Goal: Information Seeking & Learning: Learn about a topic

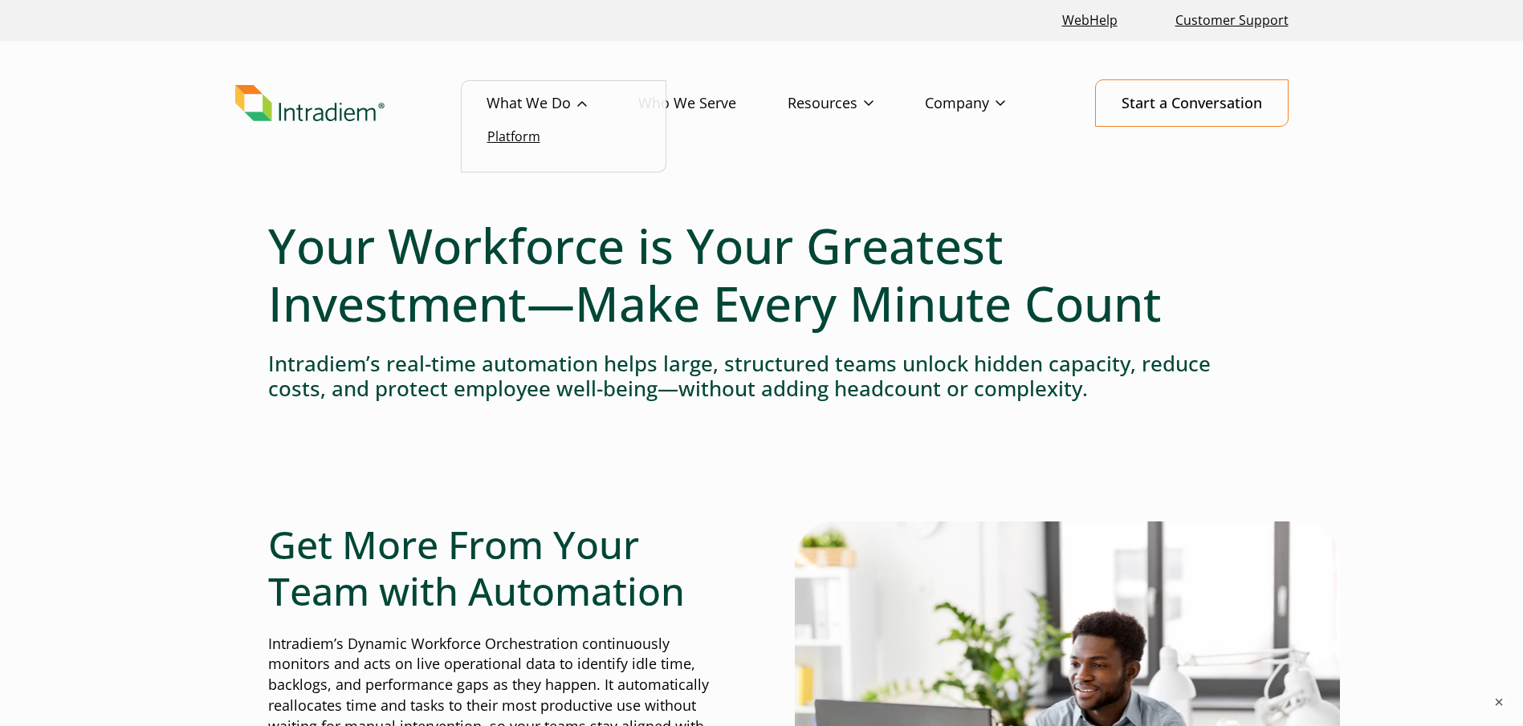
click at [508, 136] on link "Platform" at bounding box center [513, 137] width 53 height 18
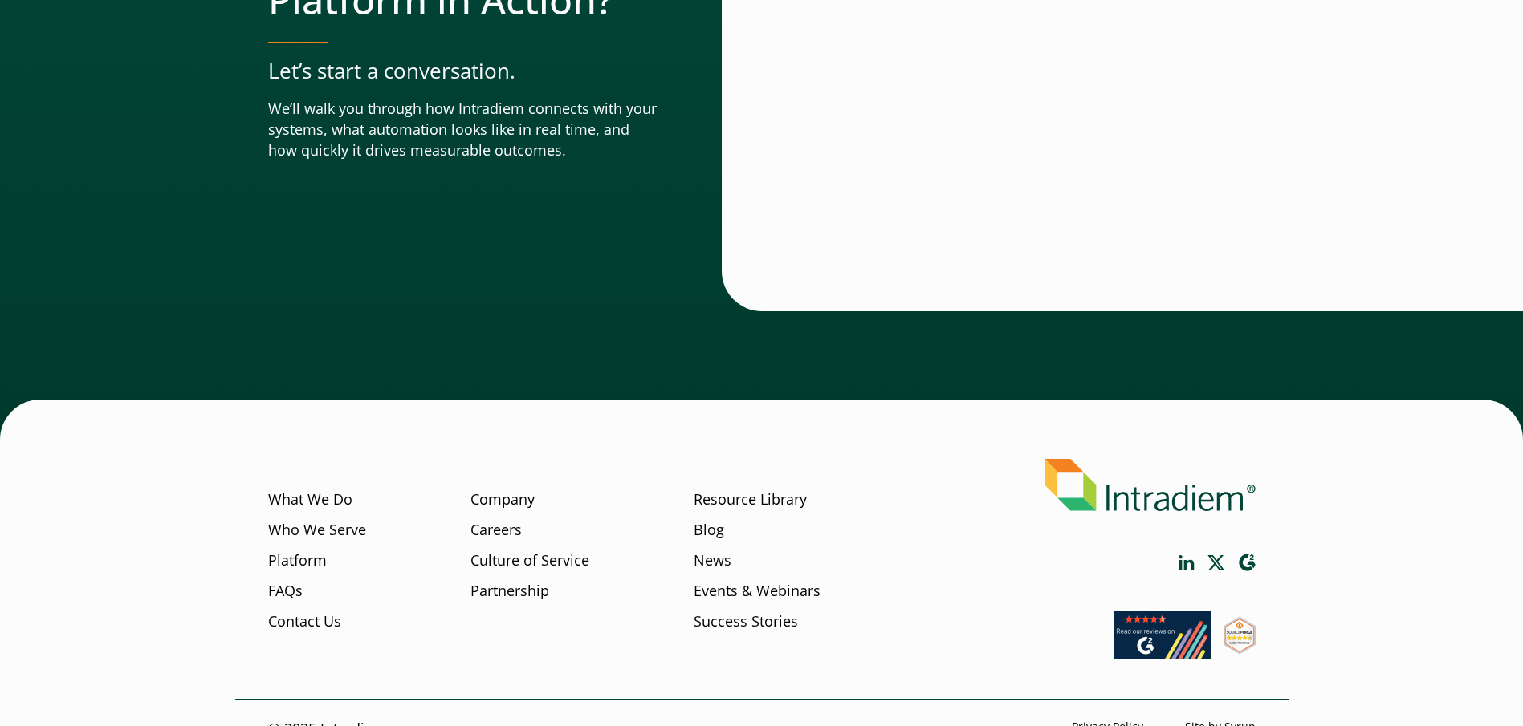
scroll to position [5631, 0]
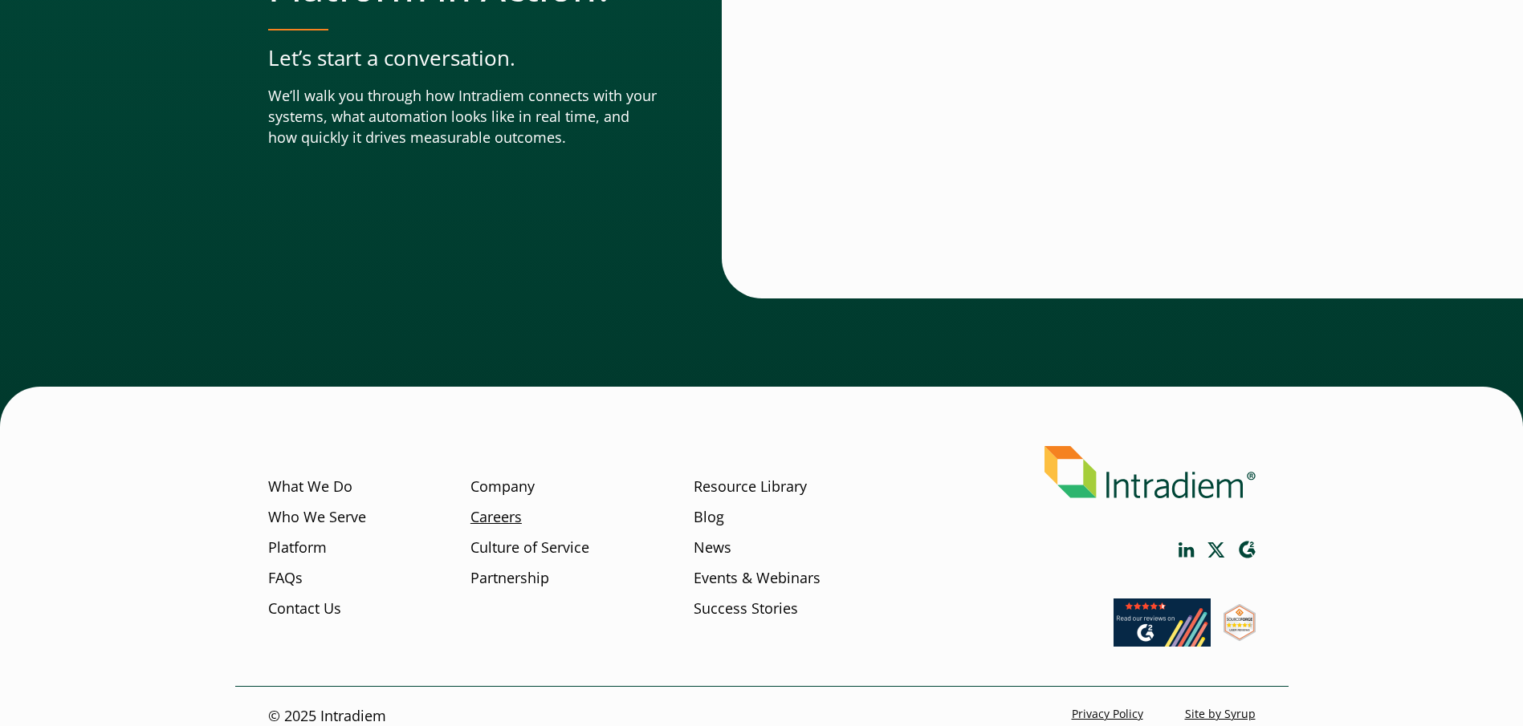
click at [510, 507] on link "Careers" at bounding box center [495, 517] width 51 height 21
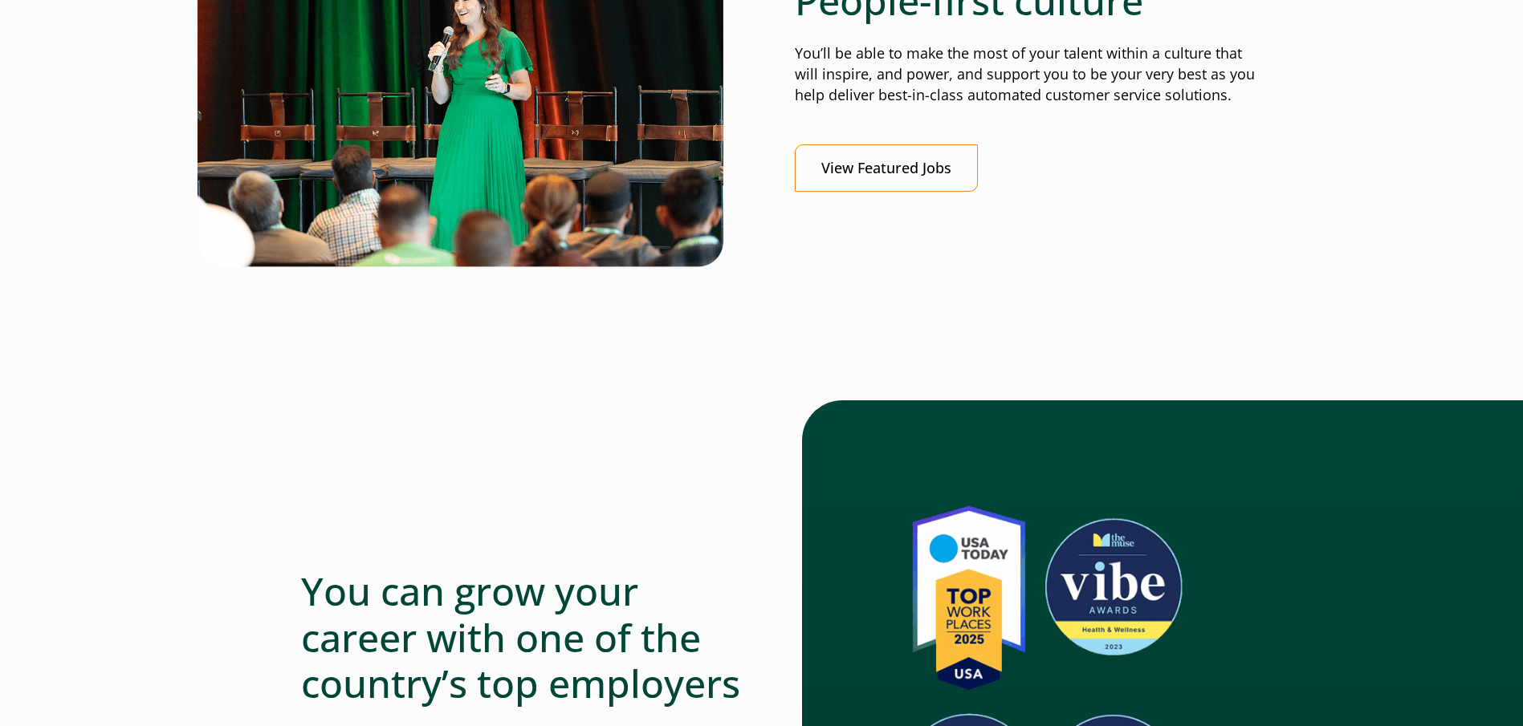
scroll to position [803, 0]
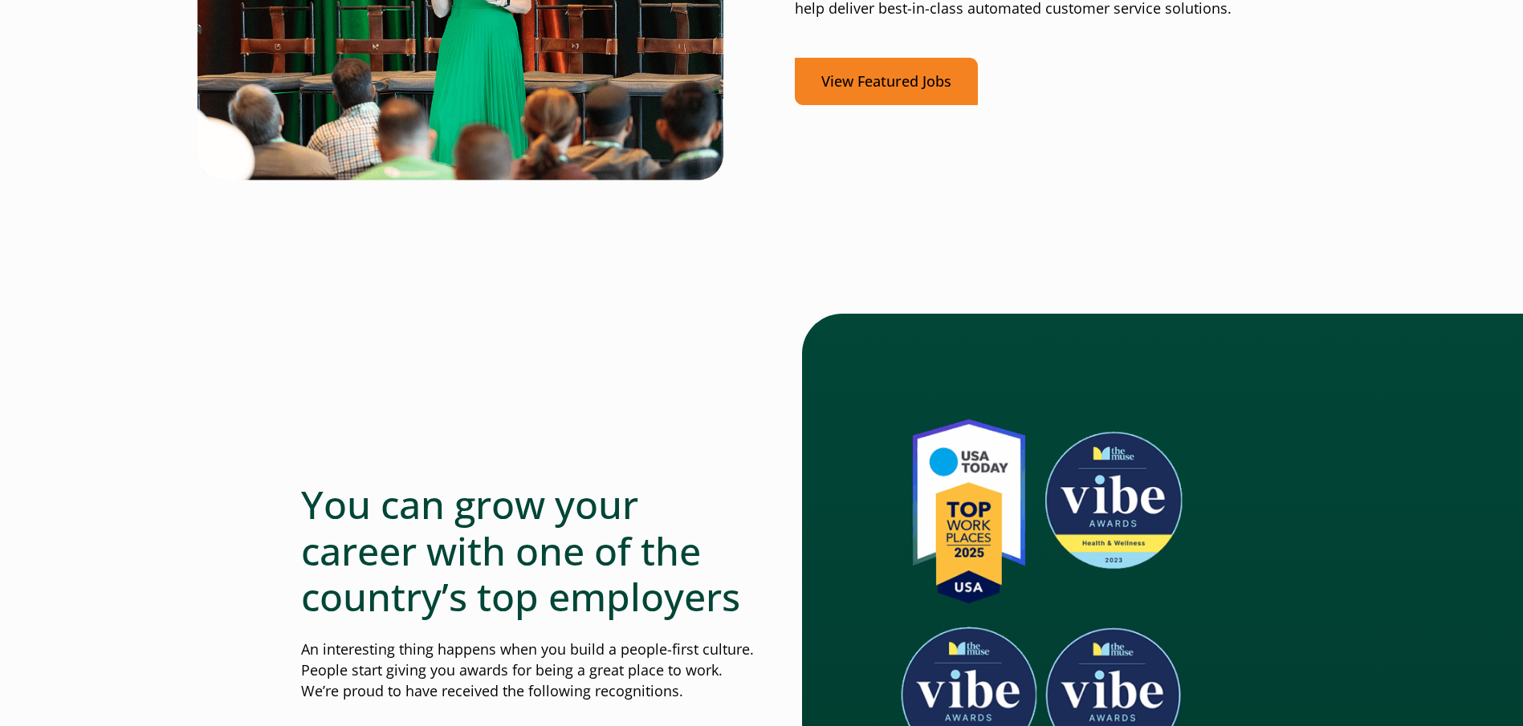
click at [858, 79] on link "View Featured Jobs" at bounding box center [886, 81] width 183 height 47
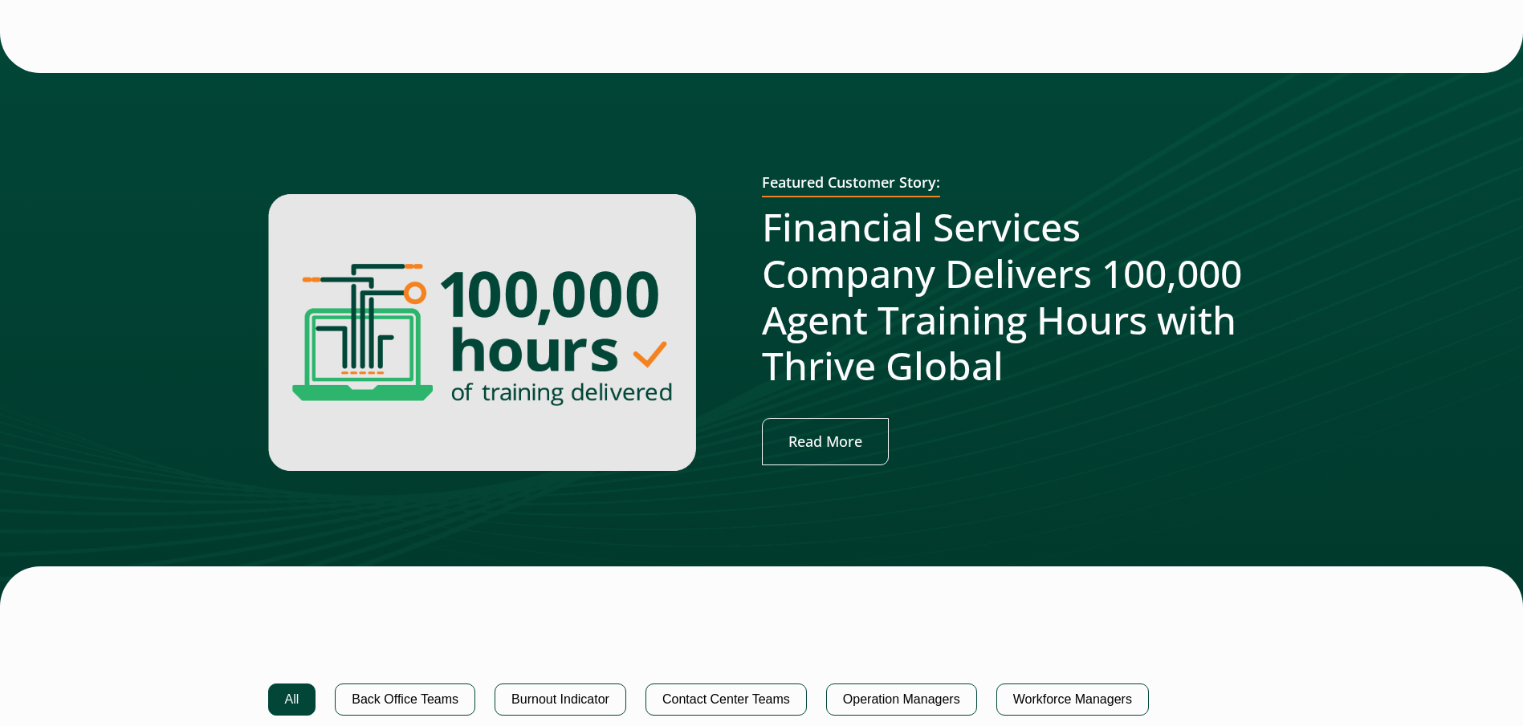
scroll to position [562, 0]
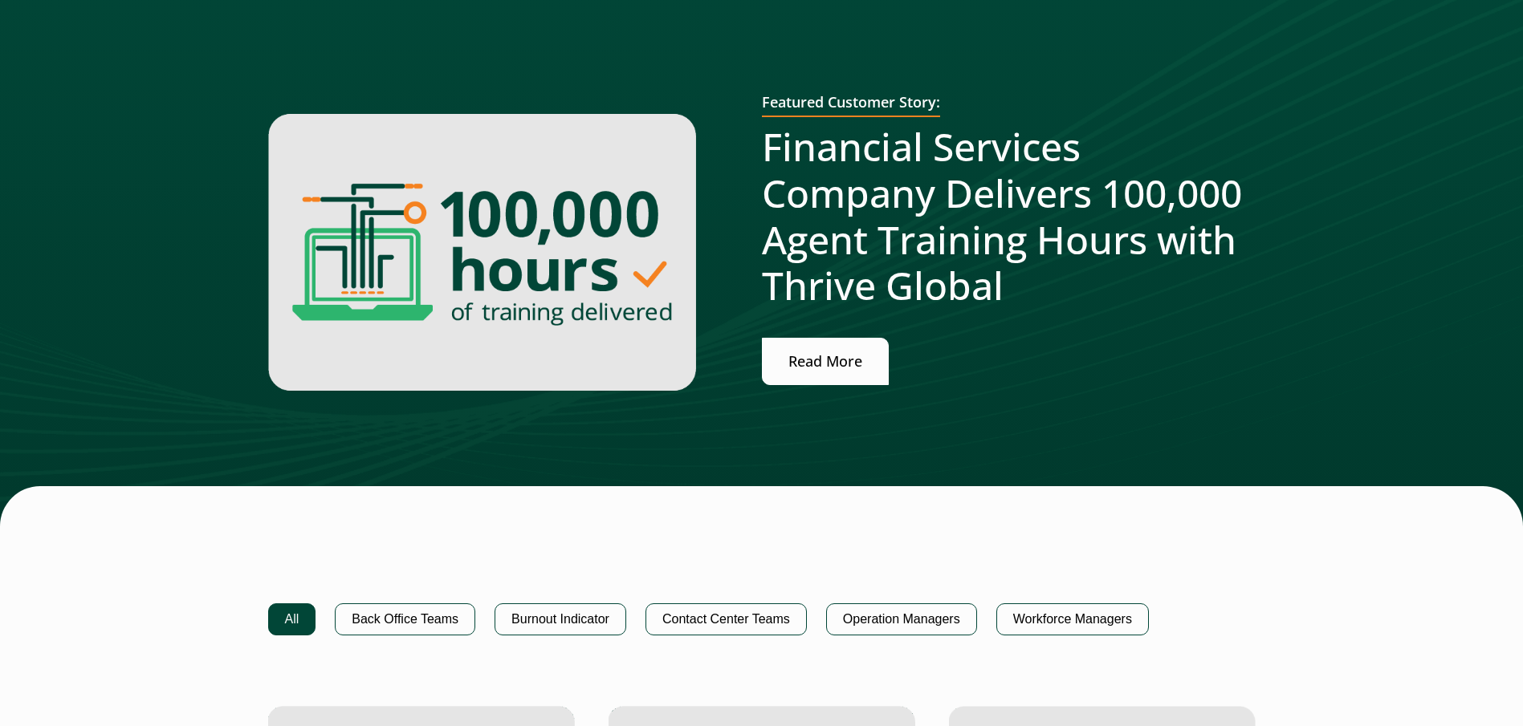
click at [806, 356] on link "Read More" at bounding box center [825, 361] width 127 height 47
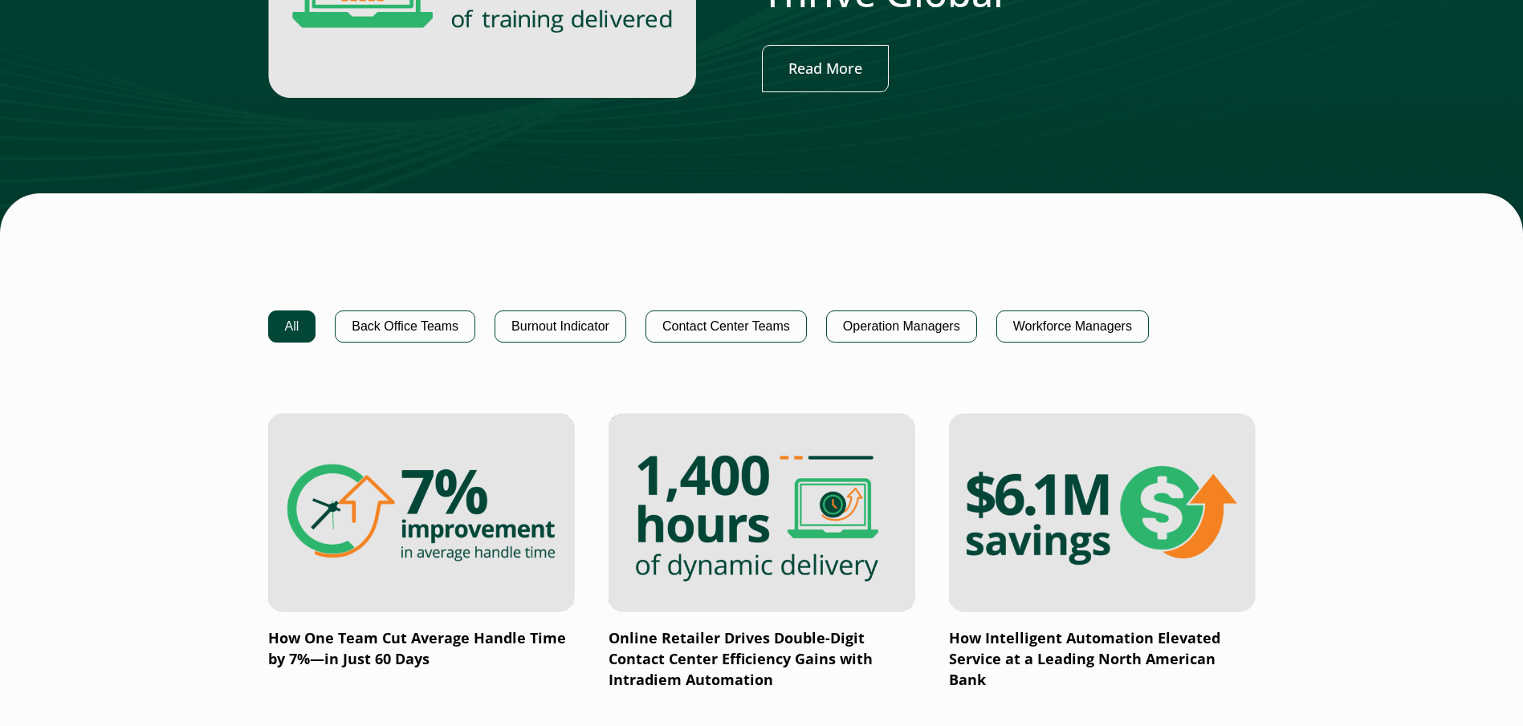
scroll to position [883, 0]
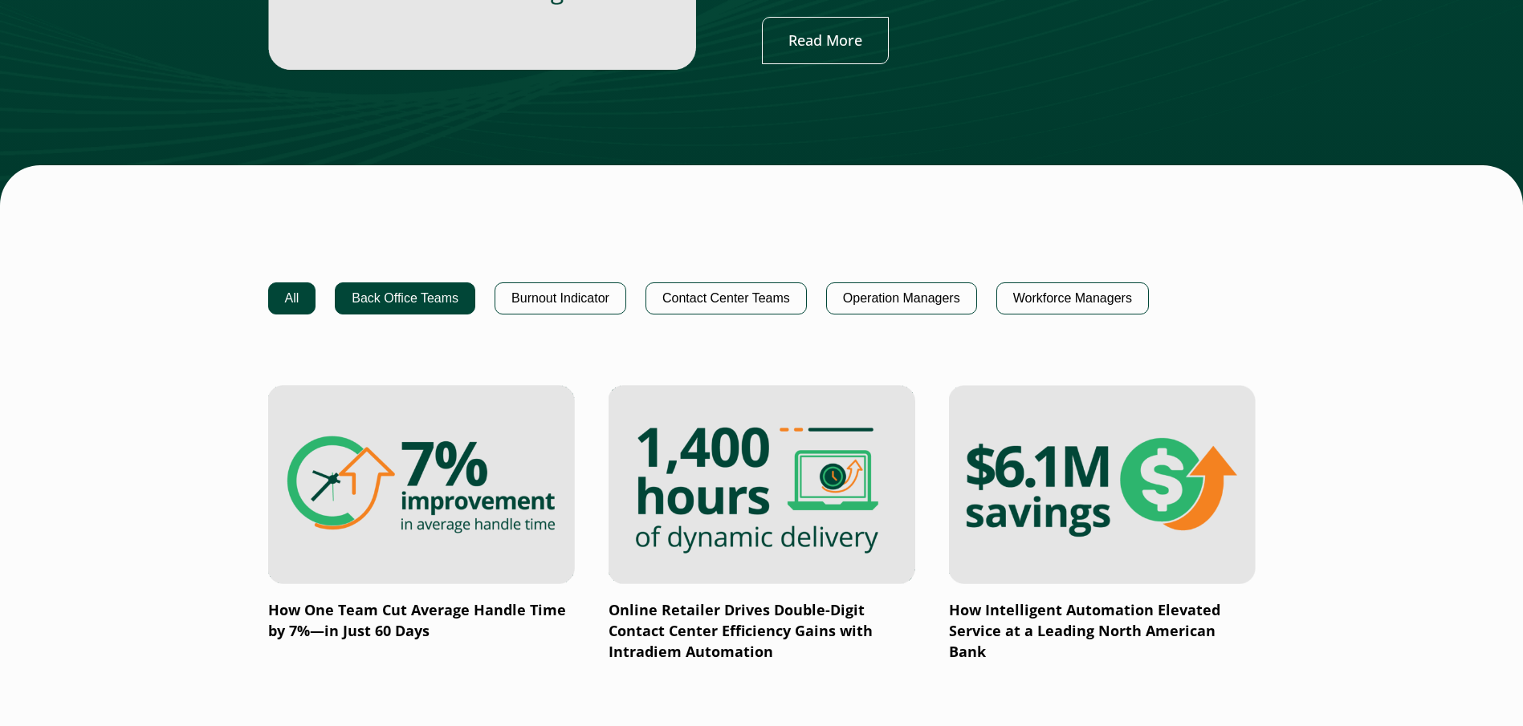
click at [396, 297] on button "Back Office Teams" at bounding box center [405, 299] width 140 height 32
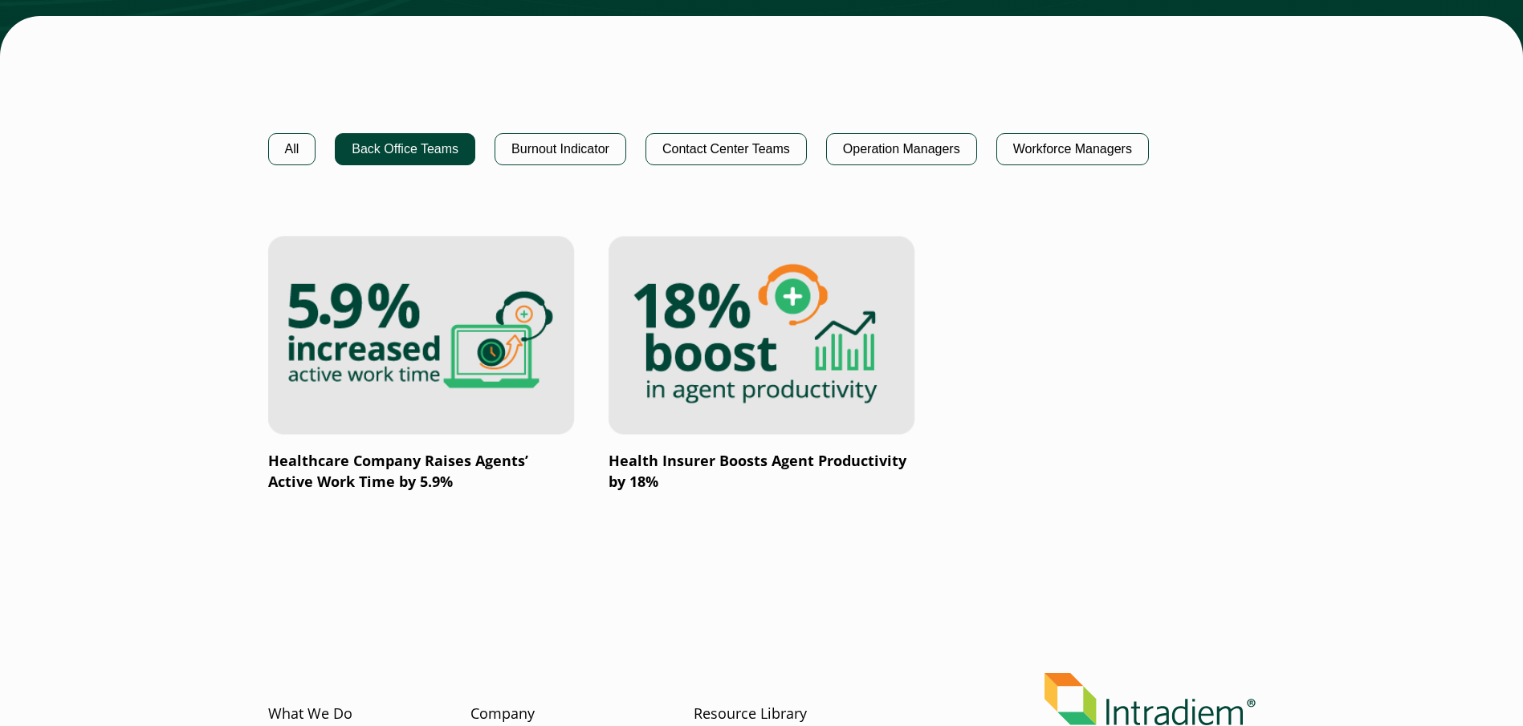
scroll to position [1043, 0]
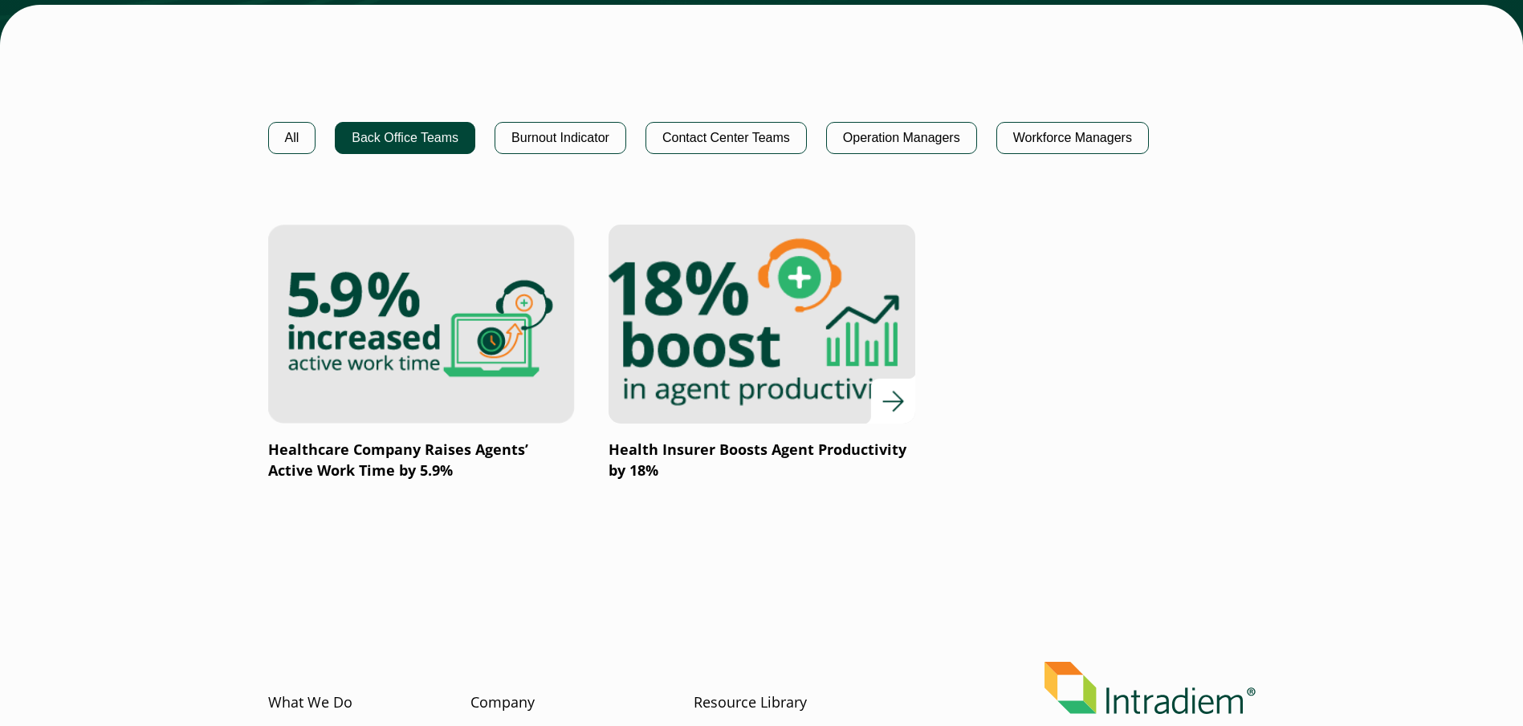
click at [678, 401] on img at bounding box center [761, 324] width 368 height 239
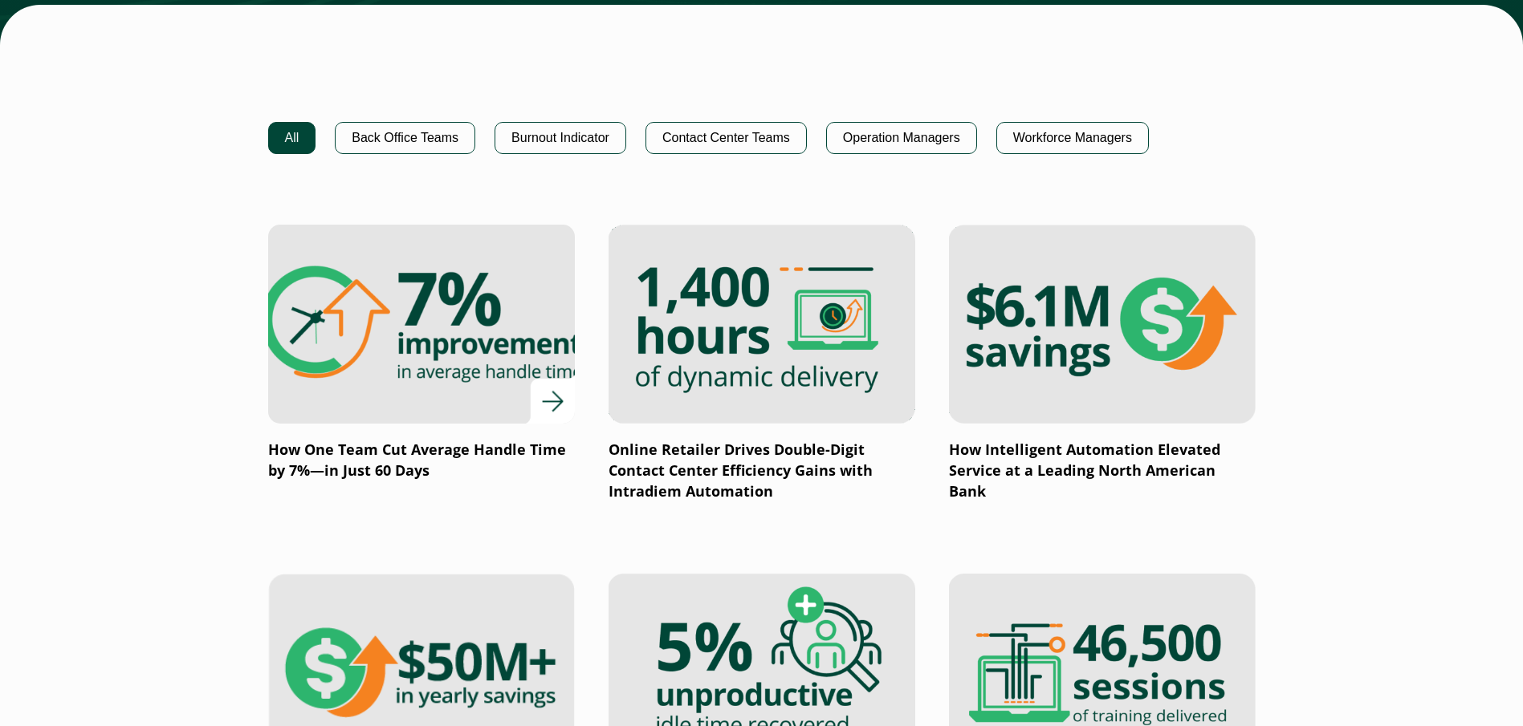
scroll to position [1043, 0]
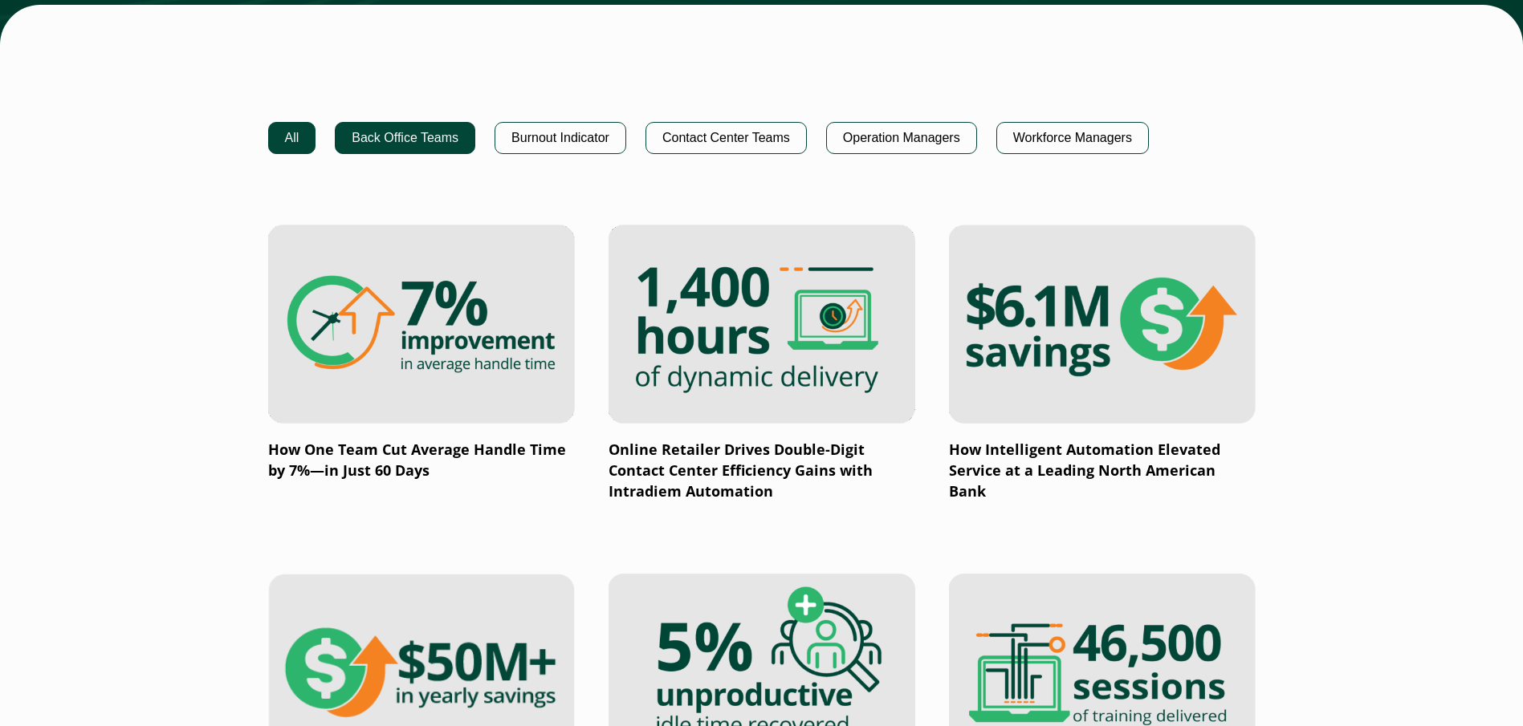
click at [411, 146] on button "Back Office Teams" at bounding box center [405, 138] width 140 height 32
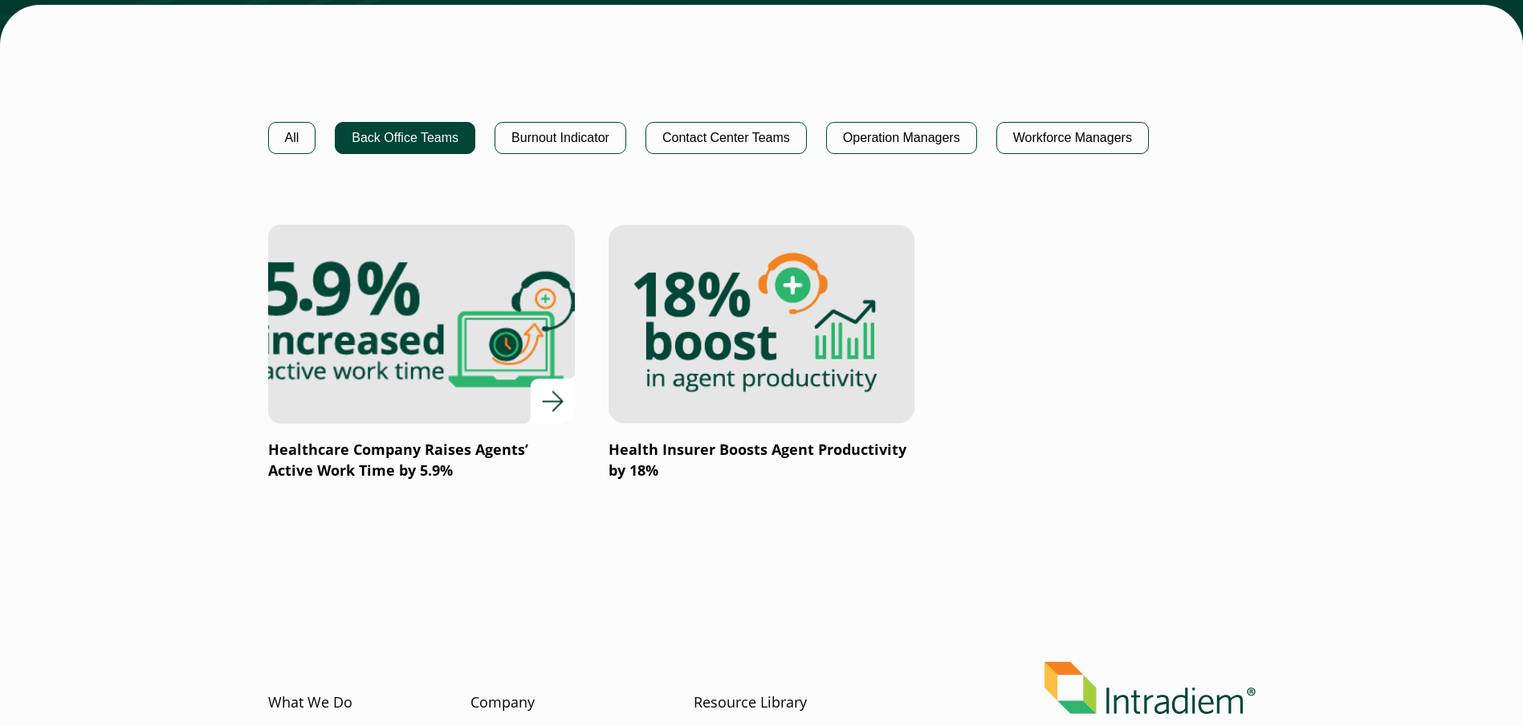
click at [421, 367] on img at bounding box center [421, 324] width 368 height 239
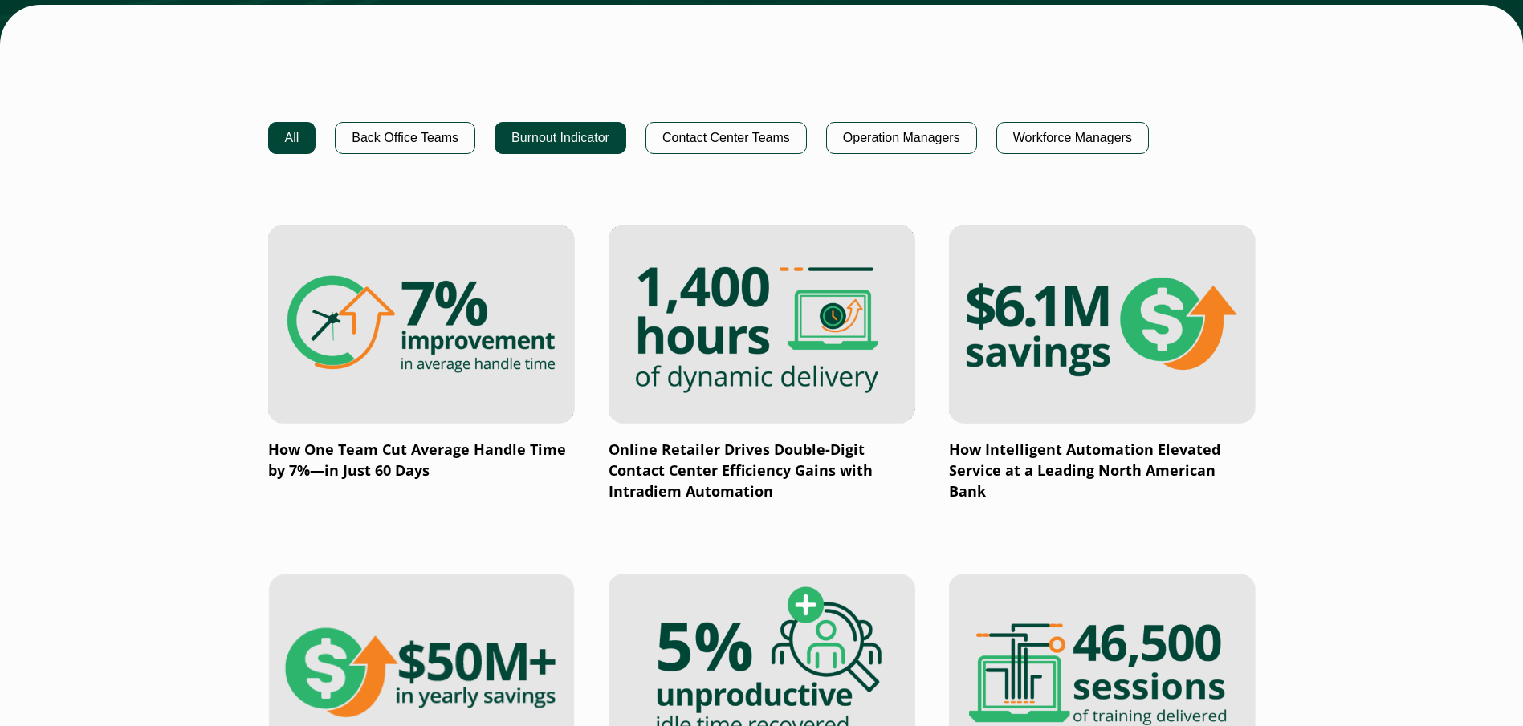
click at [563, 128] on button "Burnout Indicator" at bounding box center [560, 138] width 132 height 32
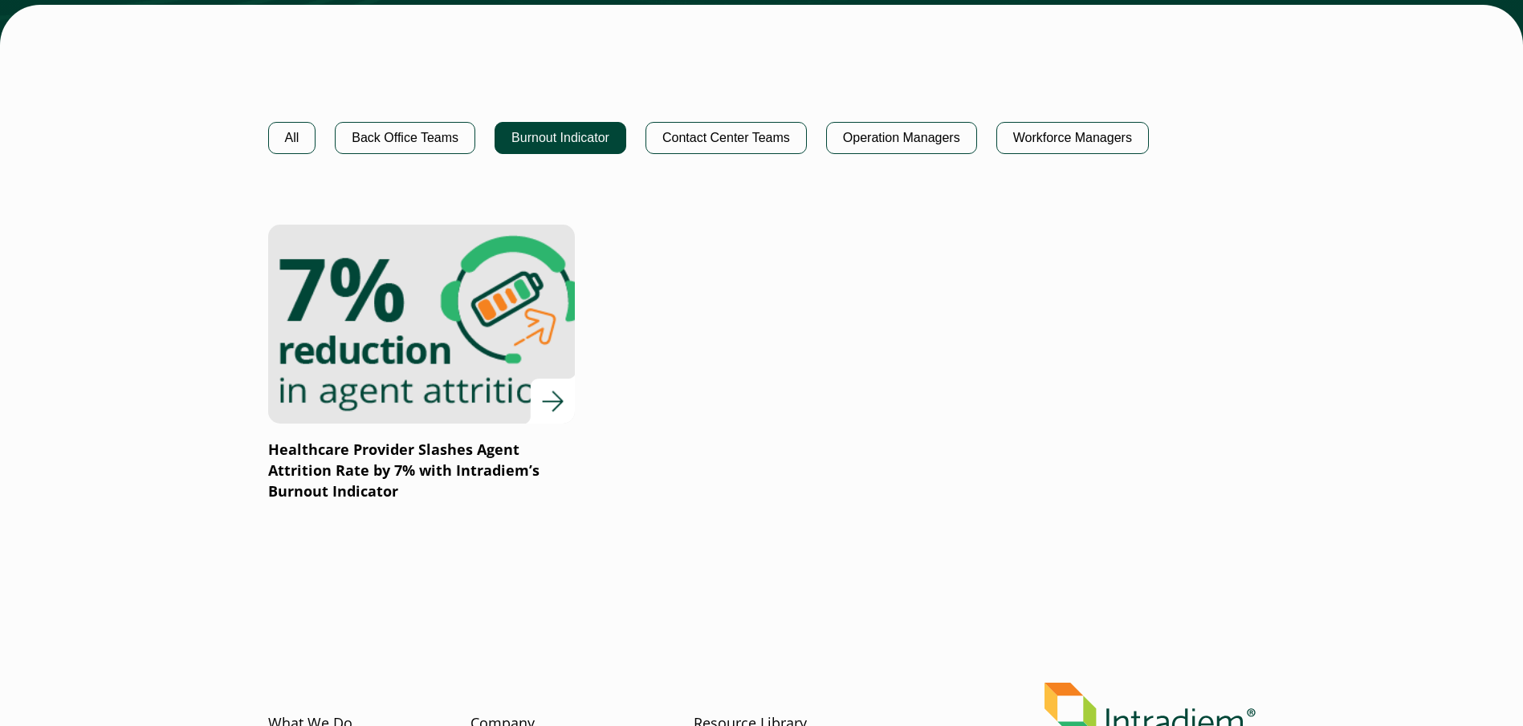
click at [352, 363] on img at bounding box center [421, 324] width 368 height 239
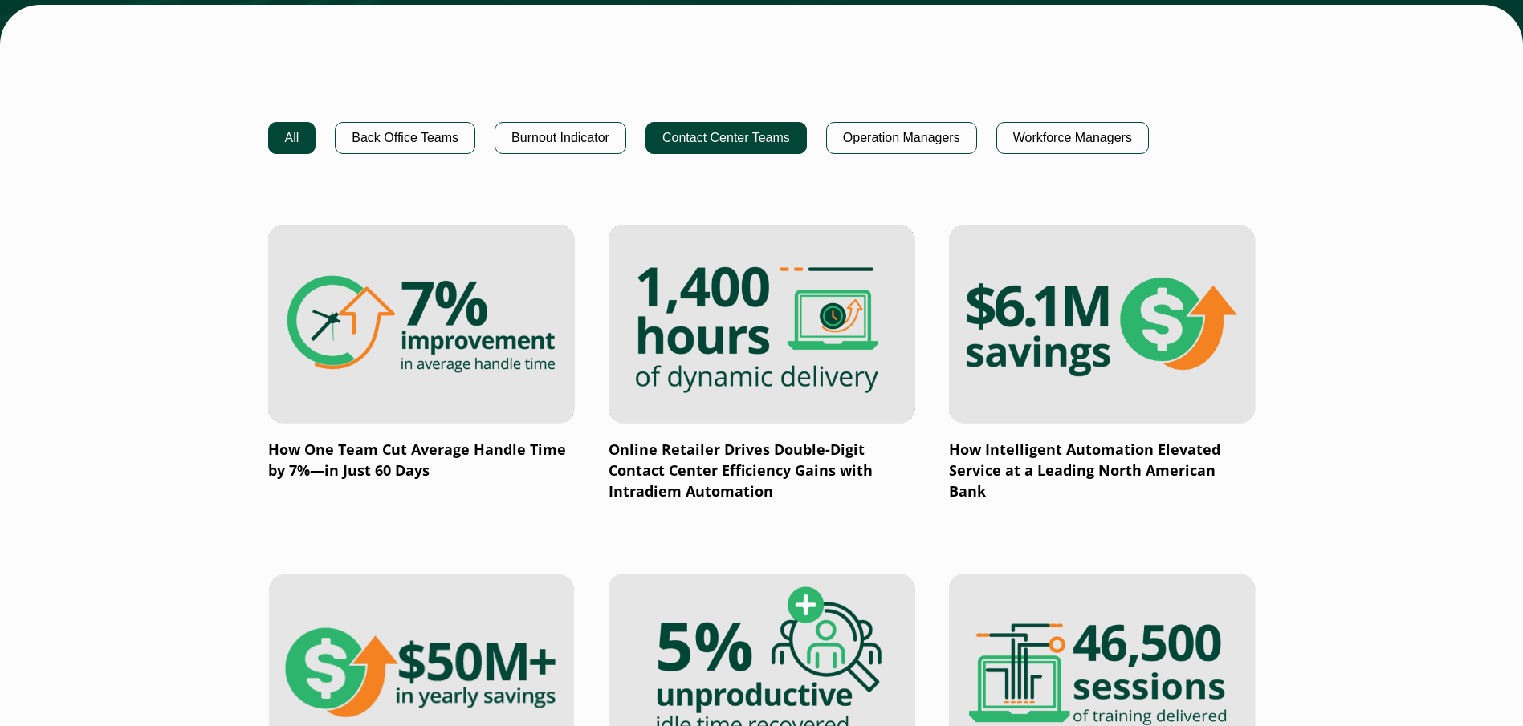
click at [711, 145] on button "Contact Center Teams" at bounding box center [725, 138] width 161 height 32
click at [711, 130] on button "Contact Center Teams" at bounding box center [725, 138] width 161 height 32
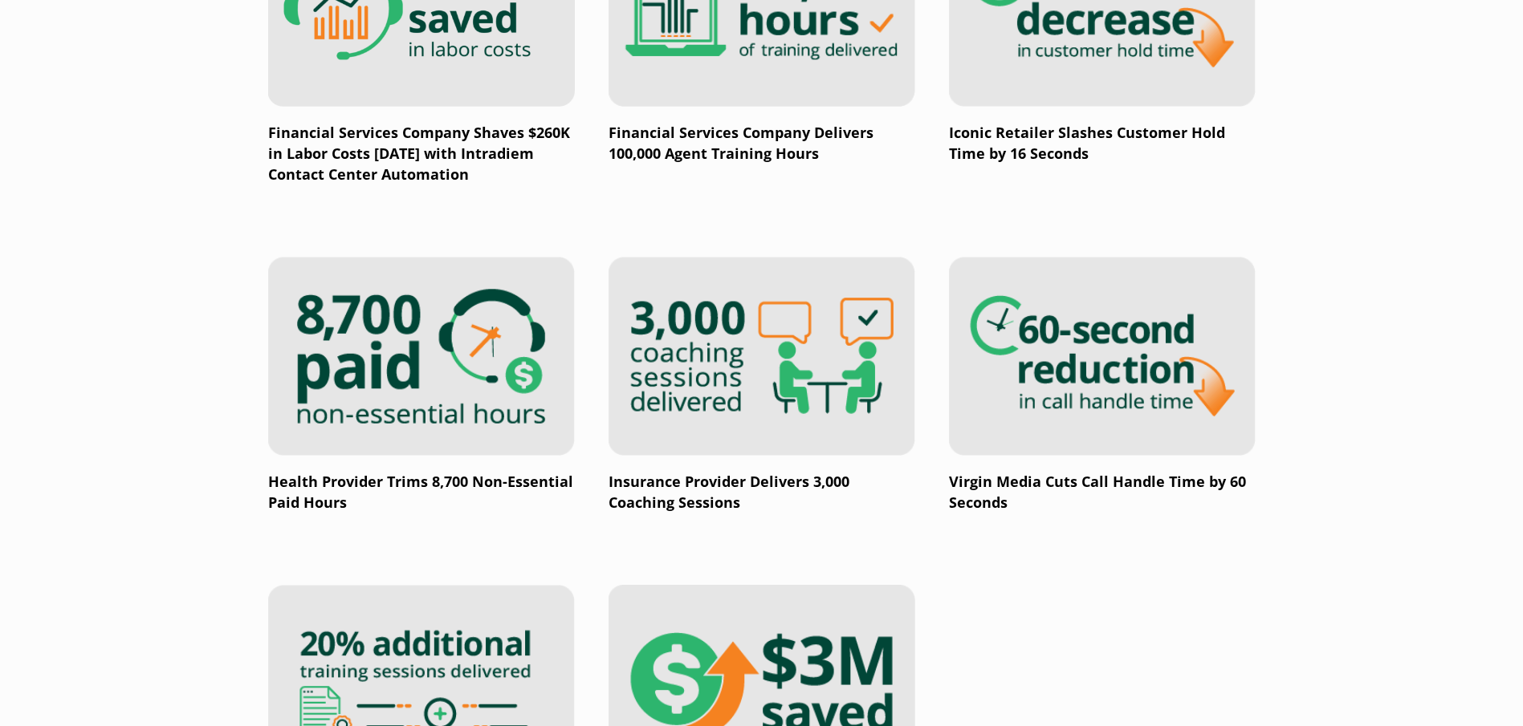
scroll to position [2167, 0]
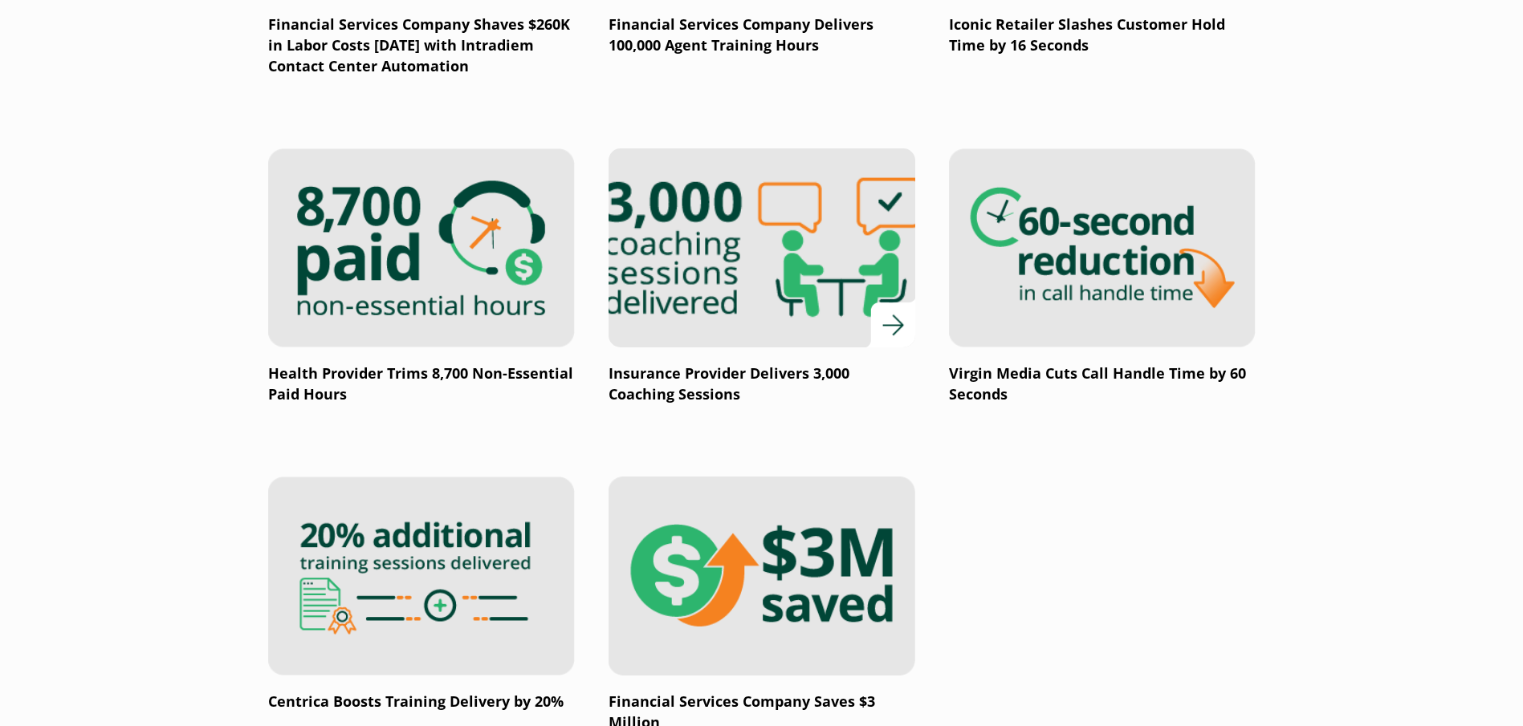
click at [669, 302] on img at bounding box center [761, 247] width 368 height 239
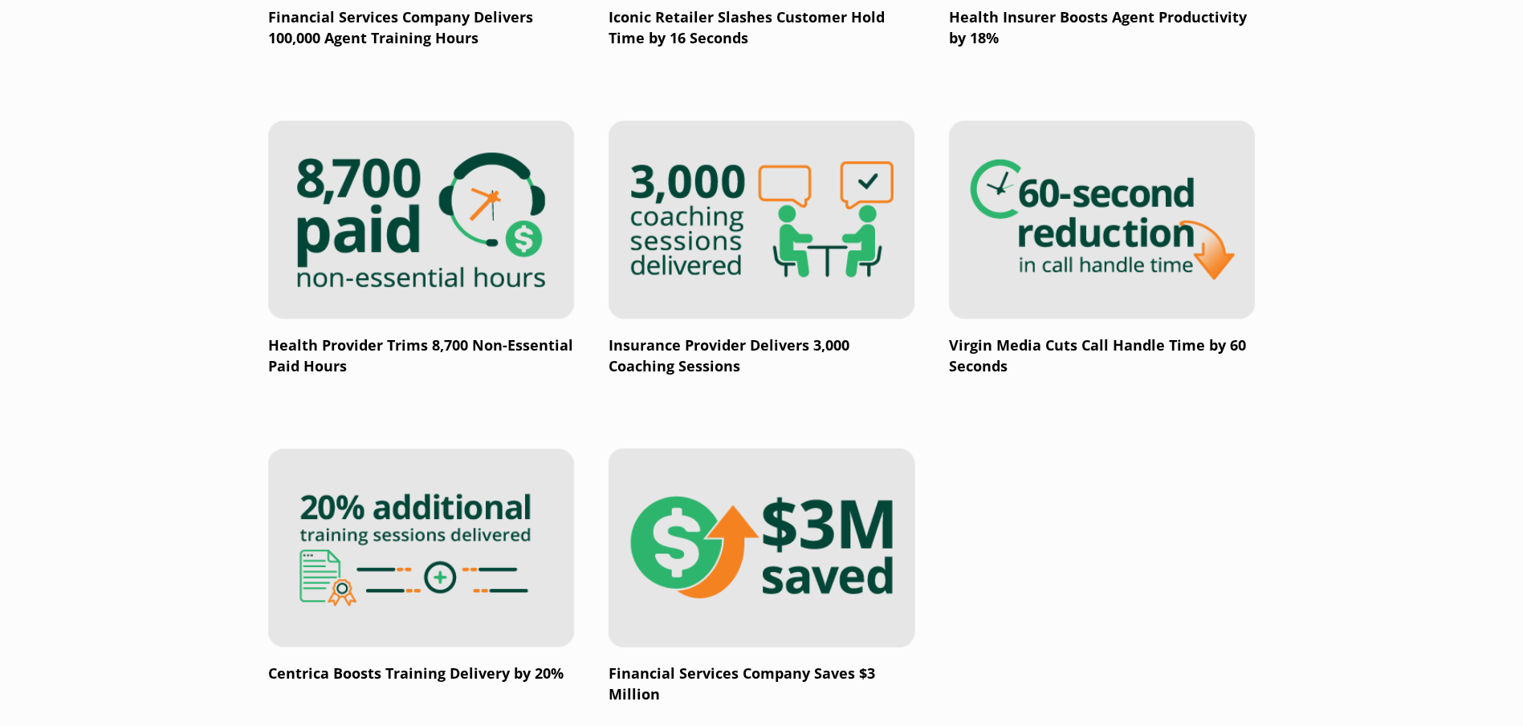
scroll to position [2568, 6]
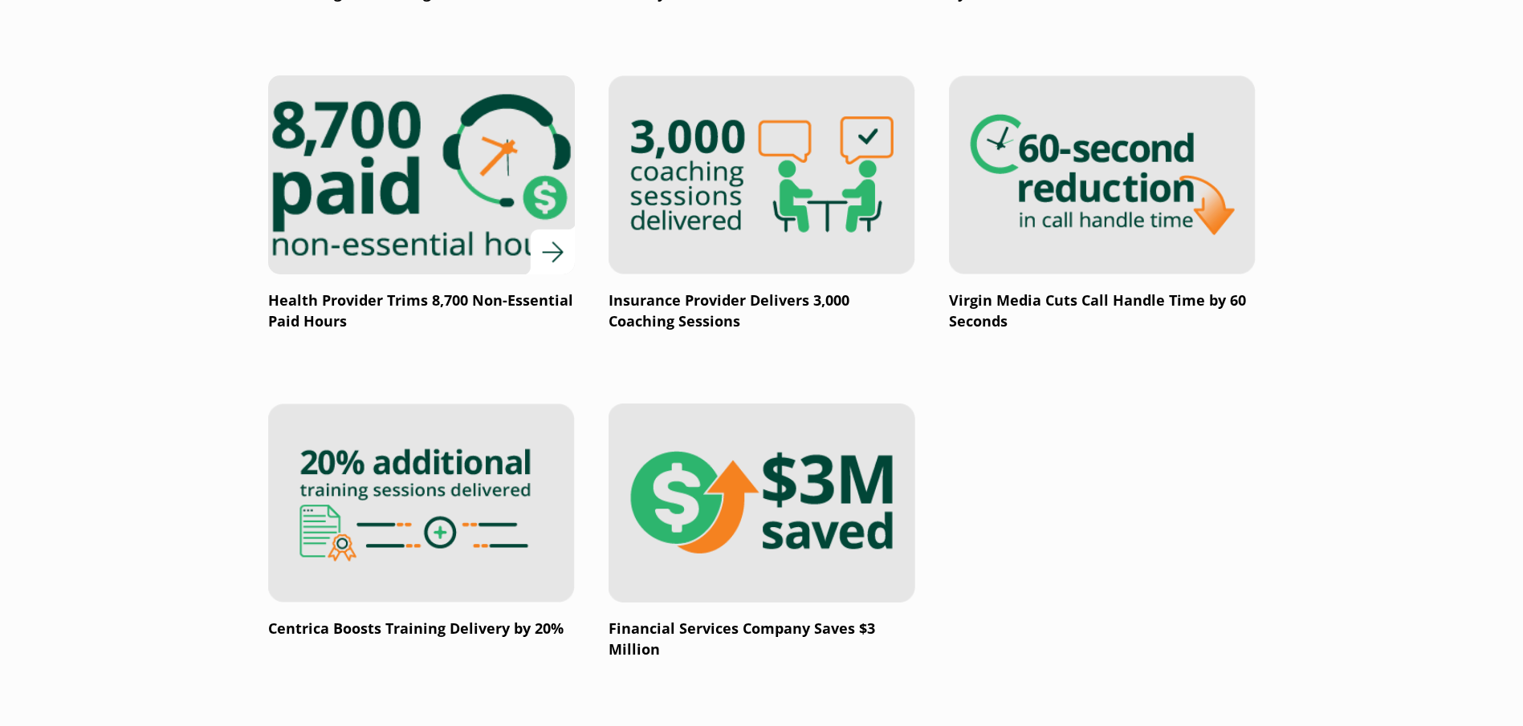
click at [493, 244] on img at bounding box center [421, 174] width 368 height 239
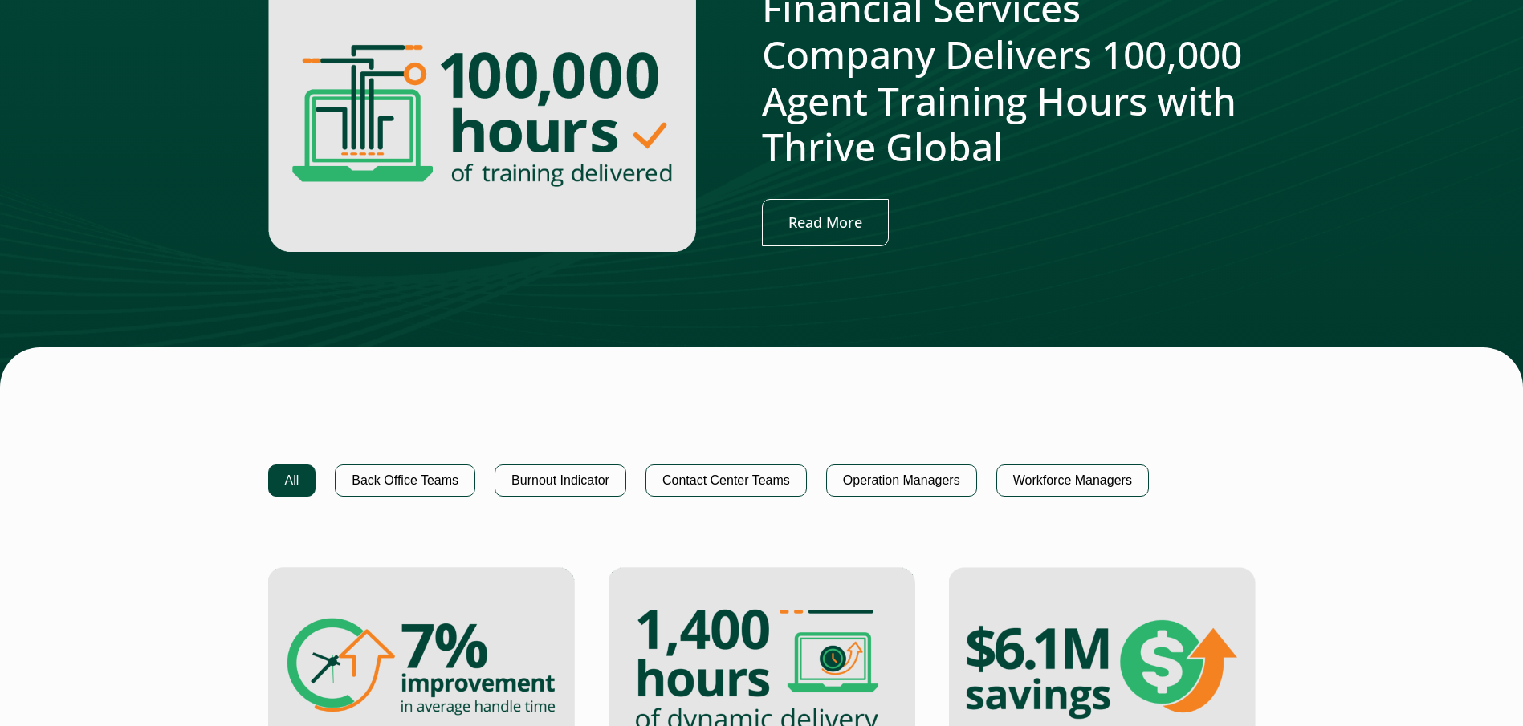
scroll to position [801, 6]
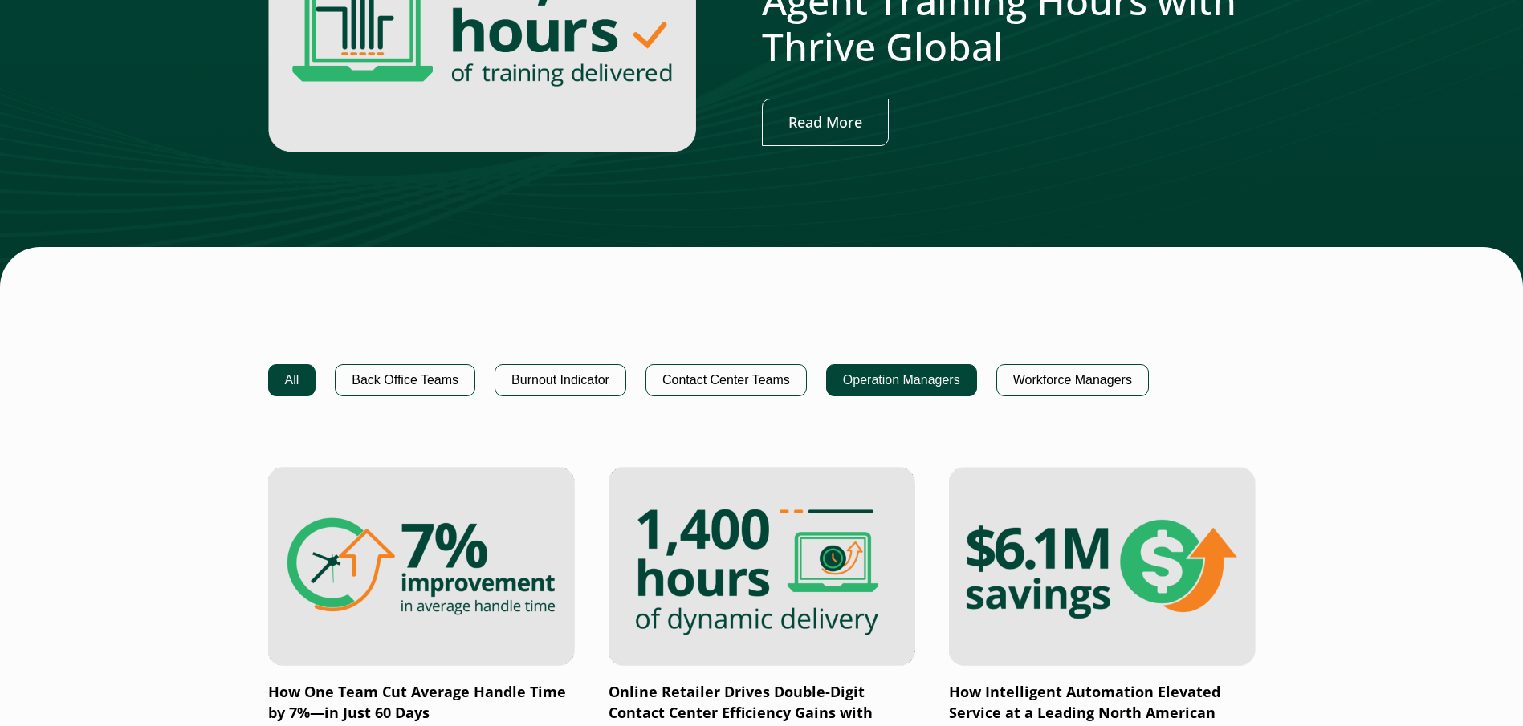
click at [884, 369] on button "Operation Managers" at bounding box center [901, 380] width 151 height 32
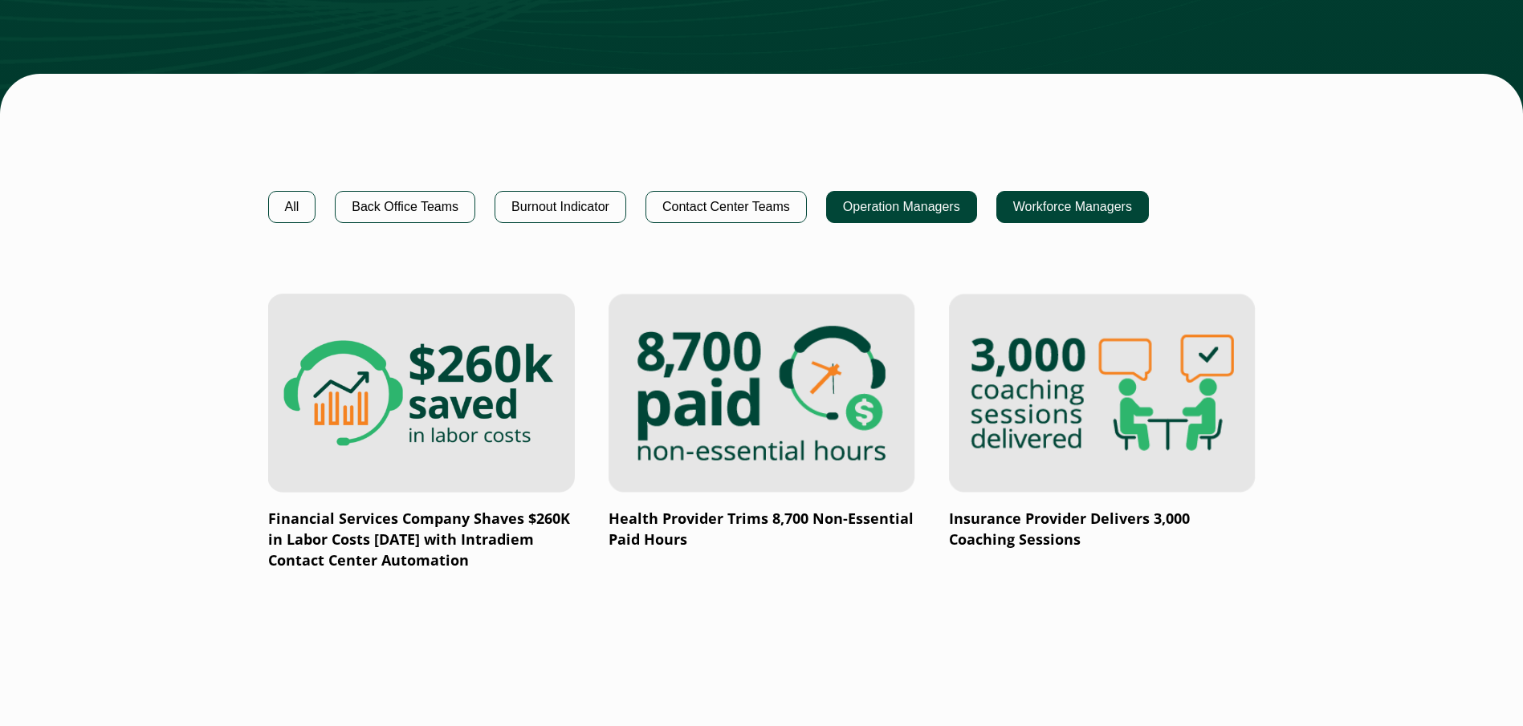
scroll to position [962, 6]
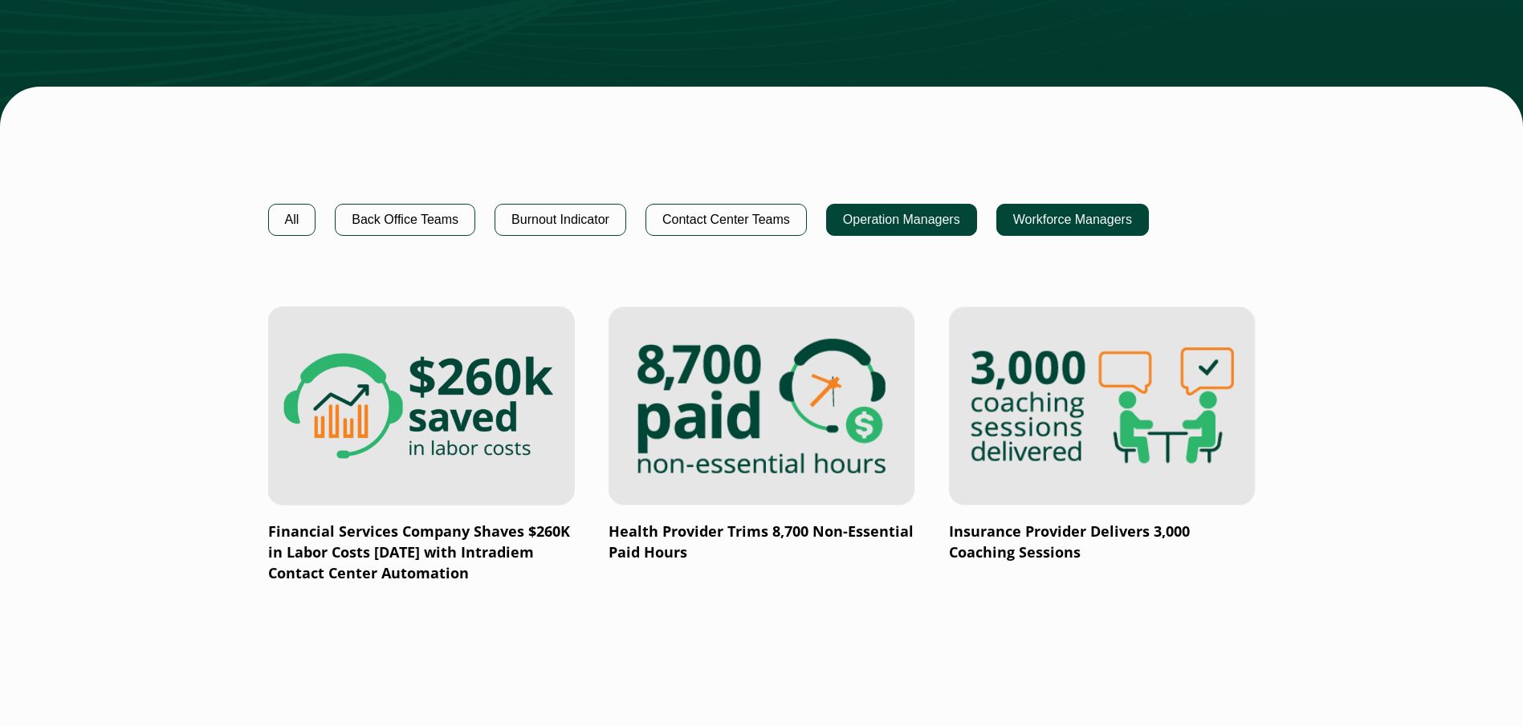
click at [1034, 223] on button "Workforce Managers" at bounding box center [1072, 220] width 152 height 32
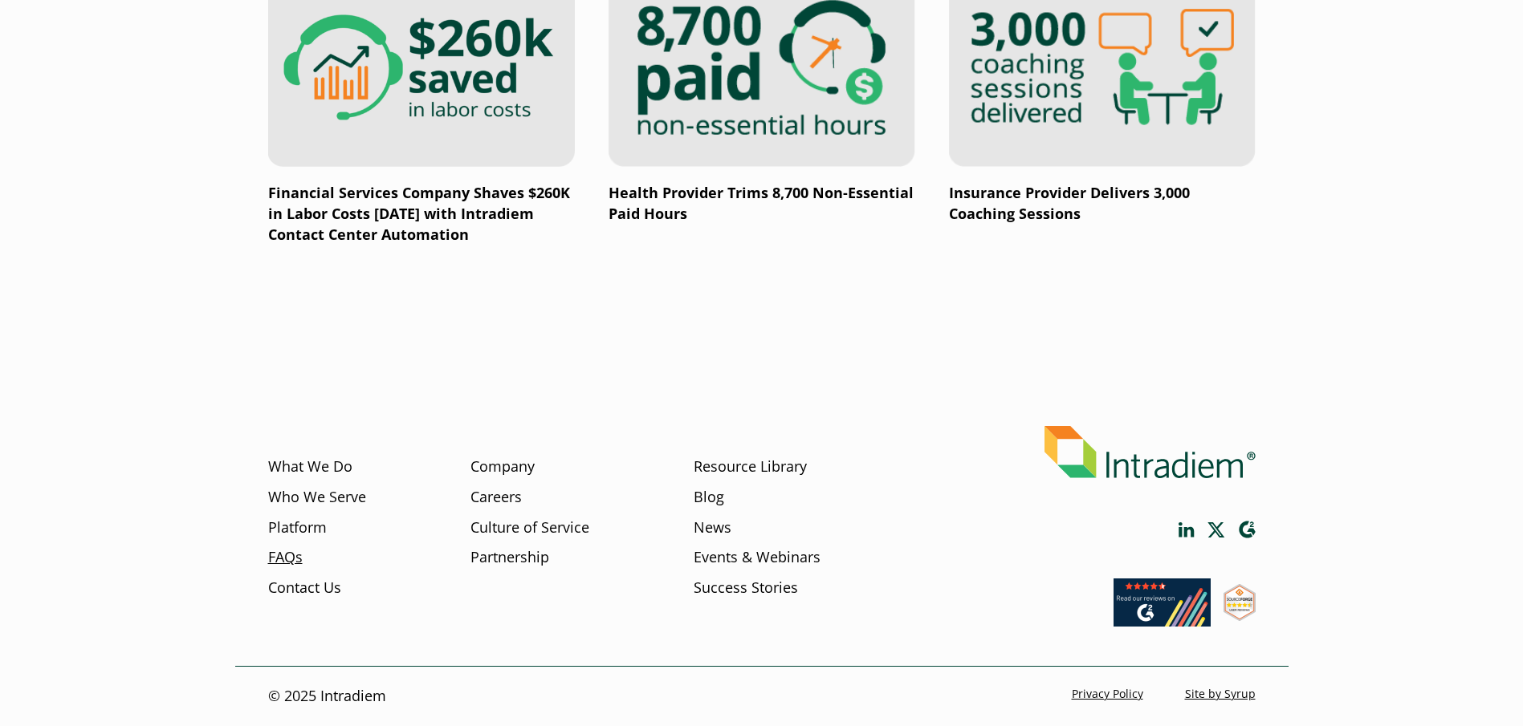
click at [274, 554] on link "FAQs" at bounding box center [285, 557] width 35 height 21
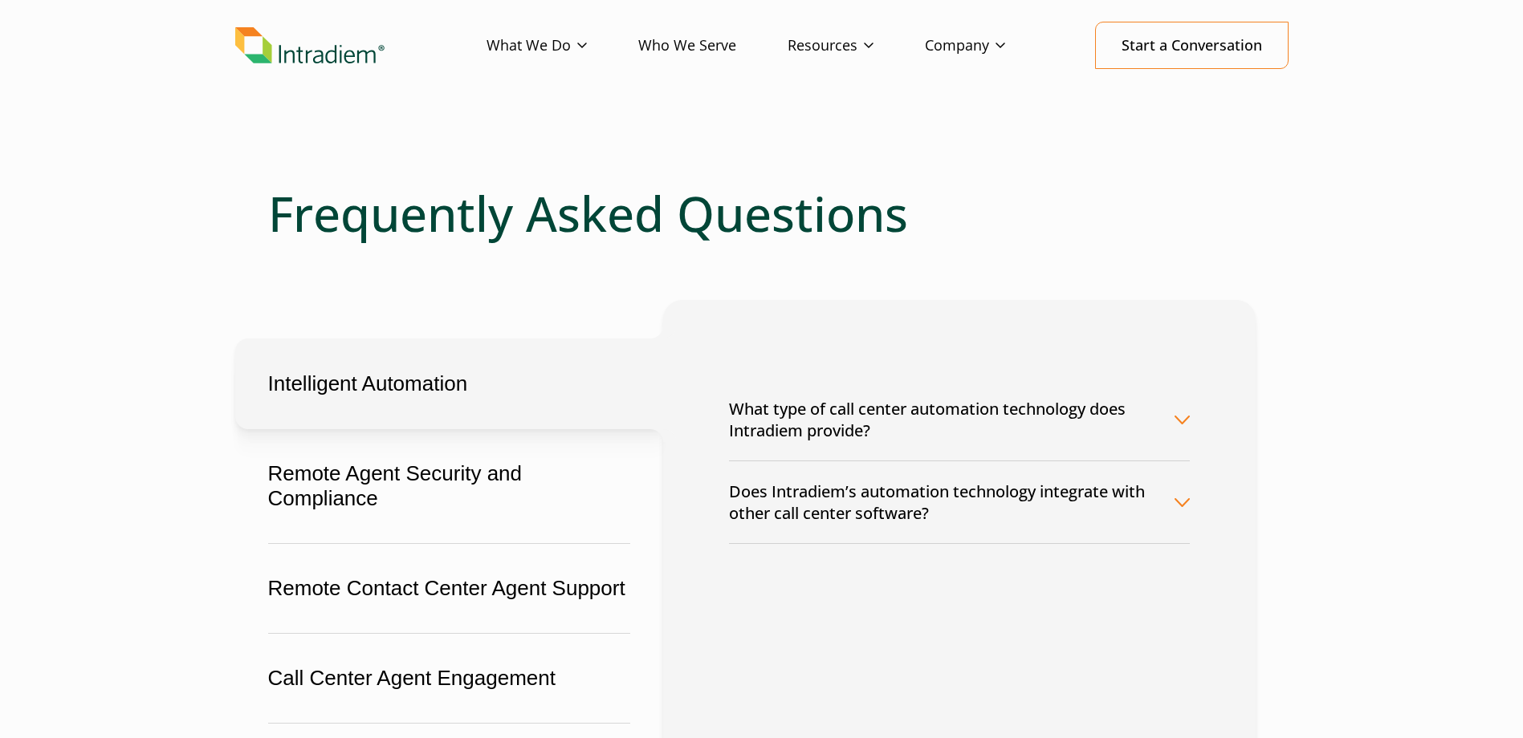
scroll to position [80, 0]
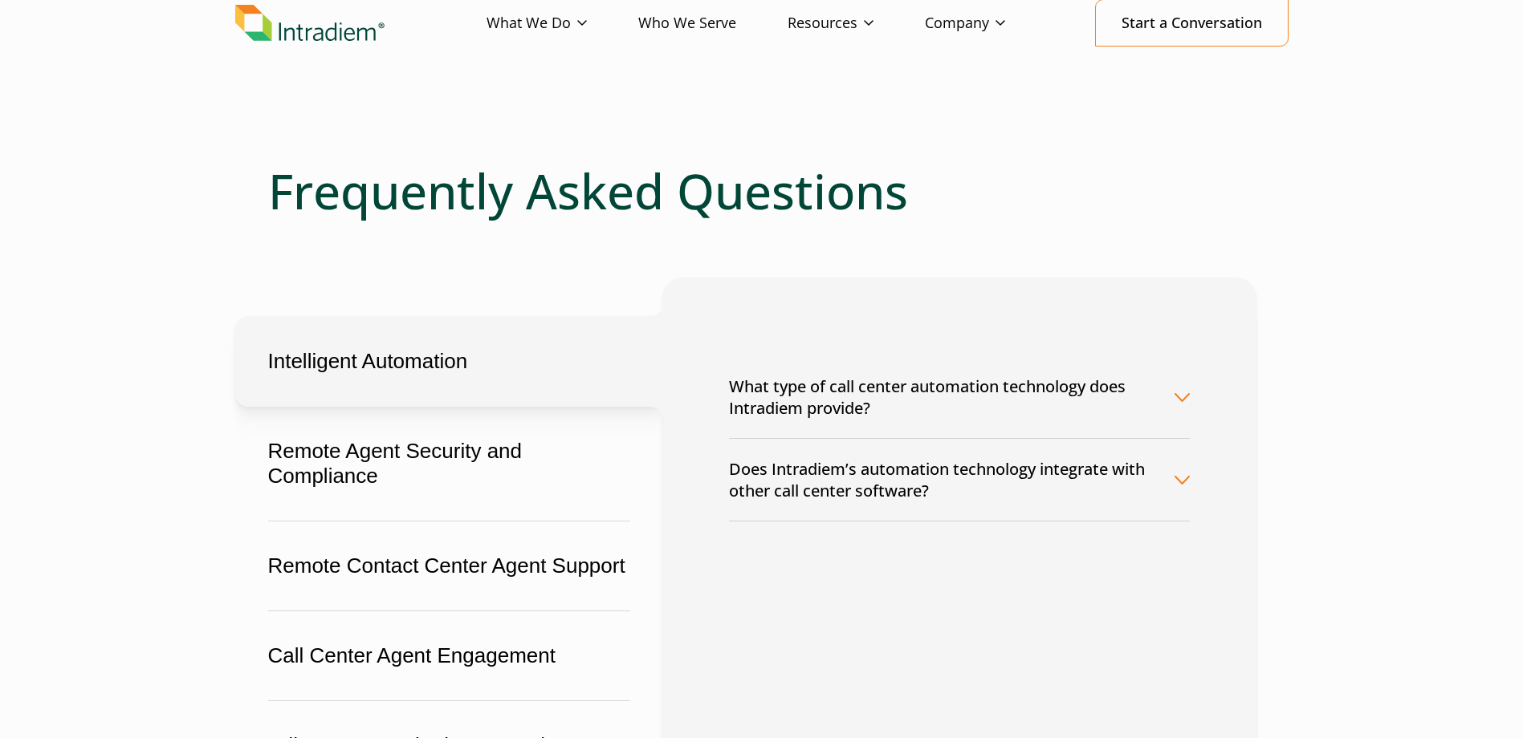
click at [1176, 395] on button "What type of call center automation technology does Intradiem provide?" at bounding box center [959, 397] width 461 height 82
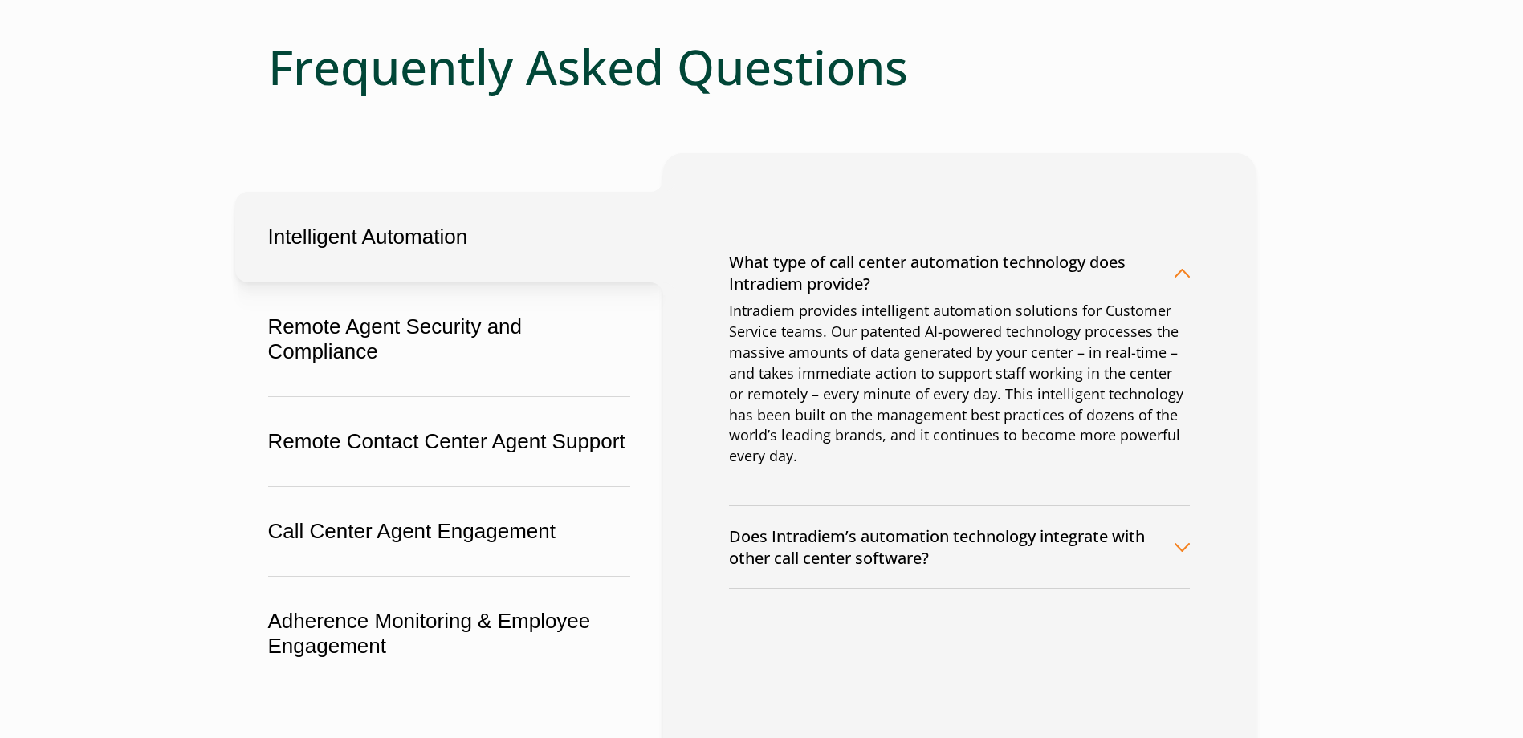
scroll to position [241, 0]
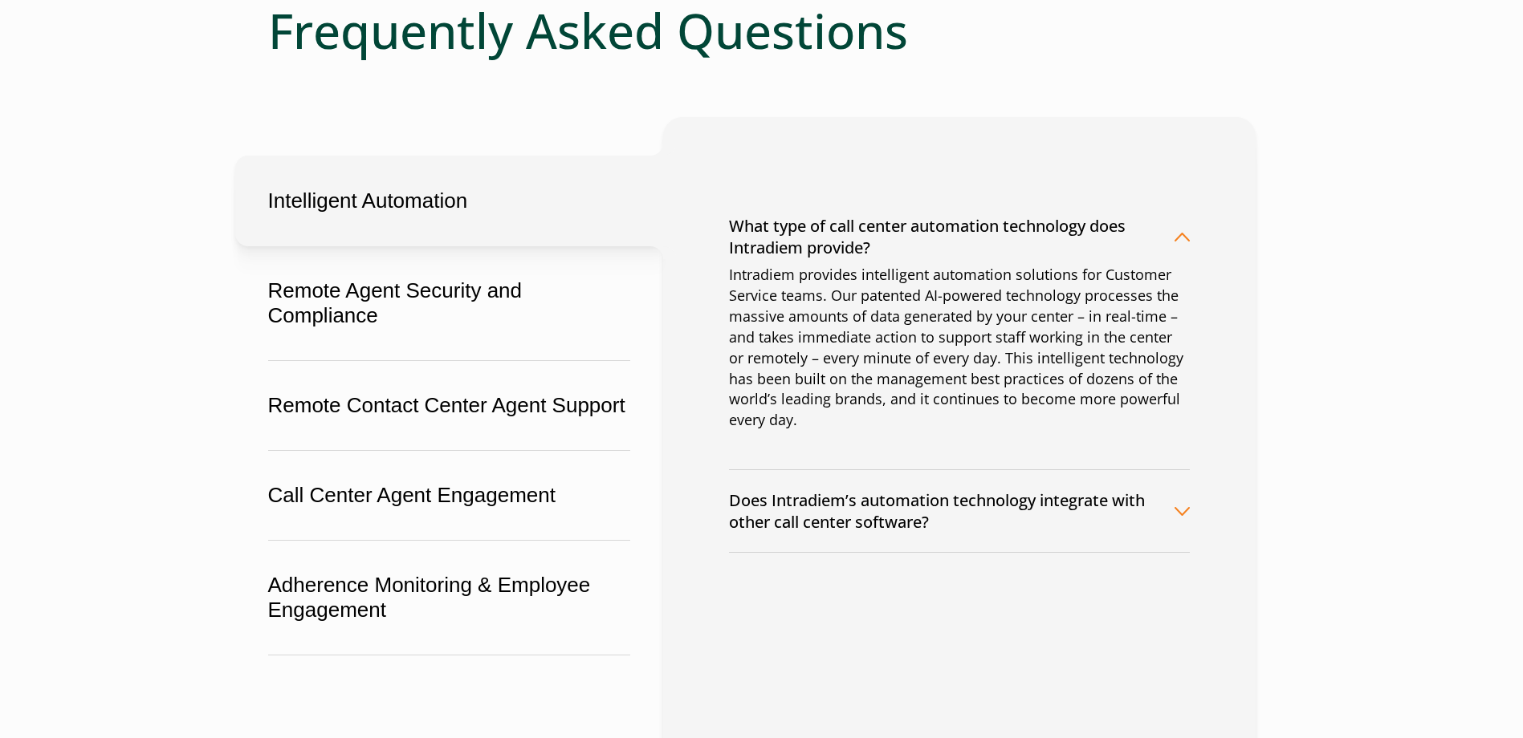
click at [1184, 511] on button "Does Intradiem’s automation technology integrate with other call center softwar…" at bounding box center [959, 511] width 461 height 82
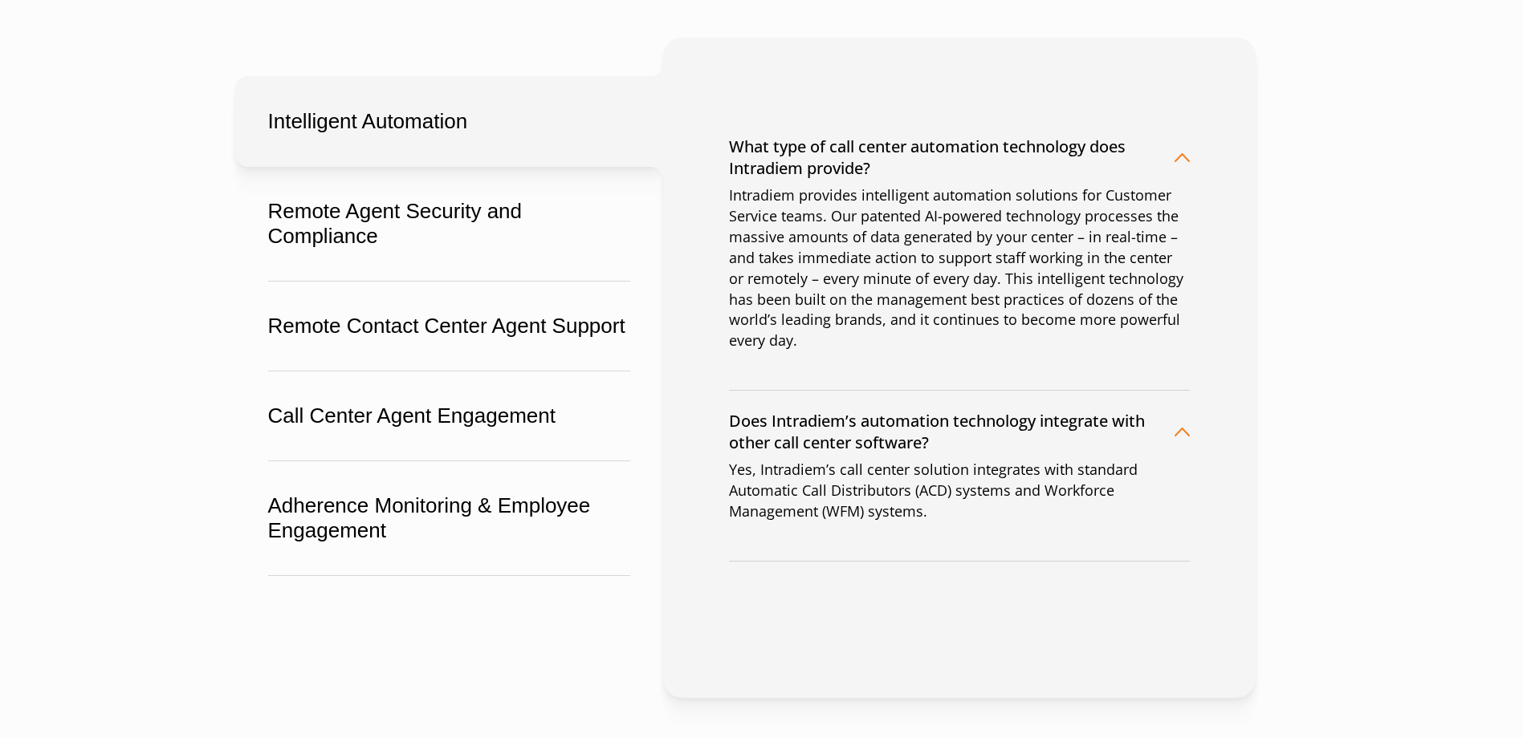
scroll to position [321, 0]
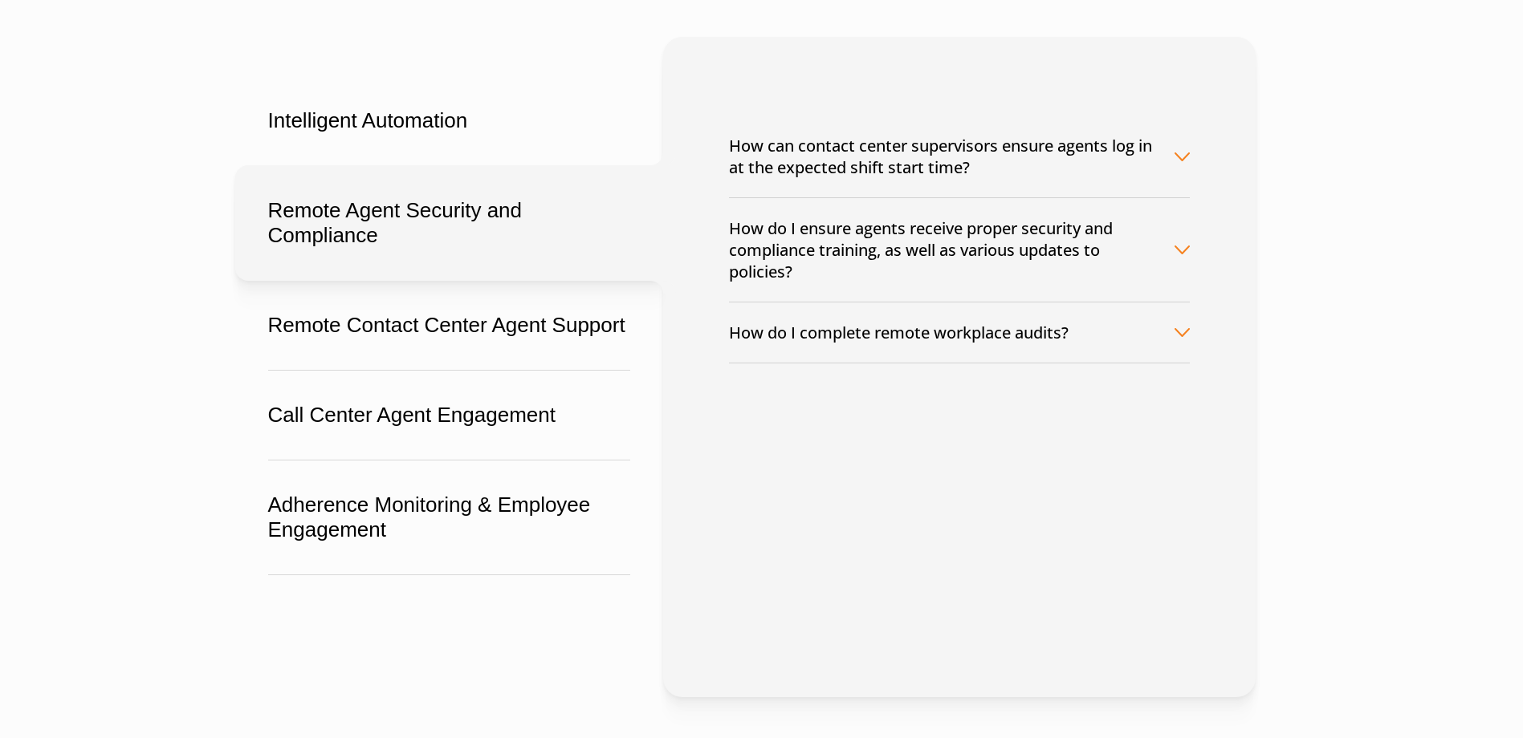
click at [909, 159] on button "How can contact center supervisors ensure agents log in at the expected shift s…" at bounding box center [959, 157] width 461 height 82
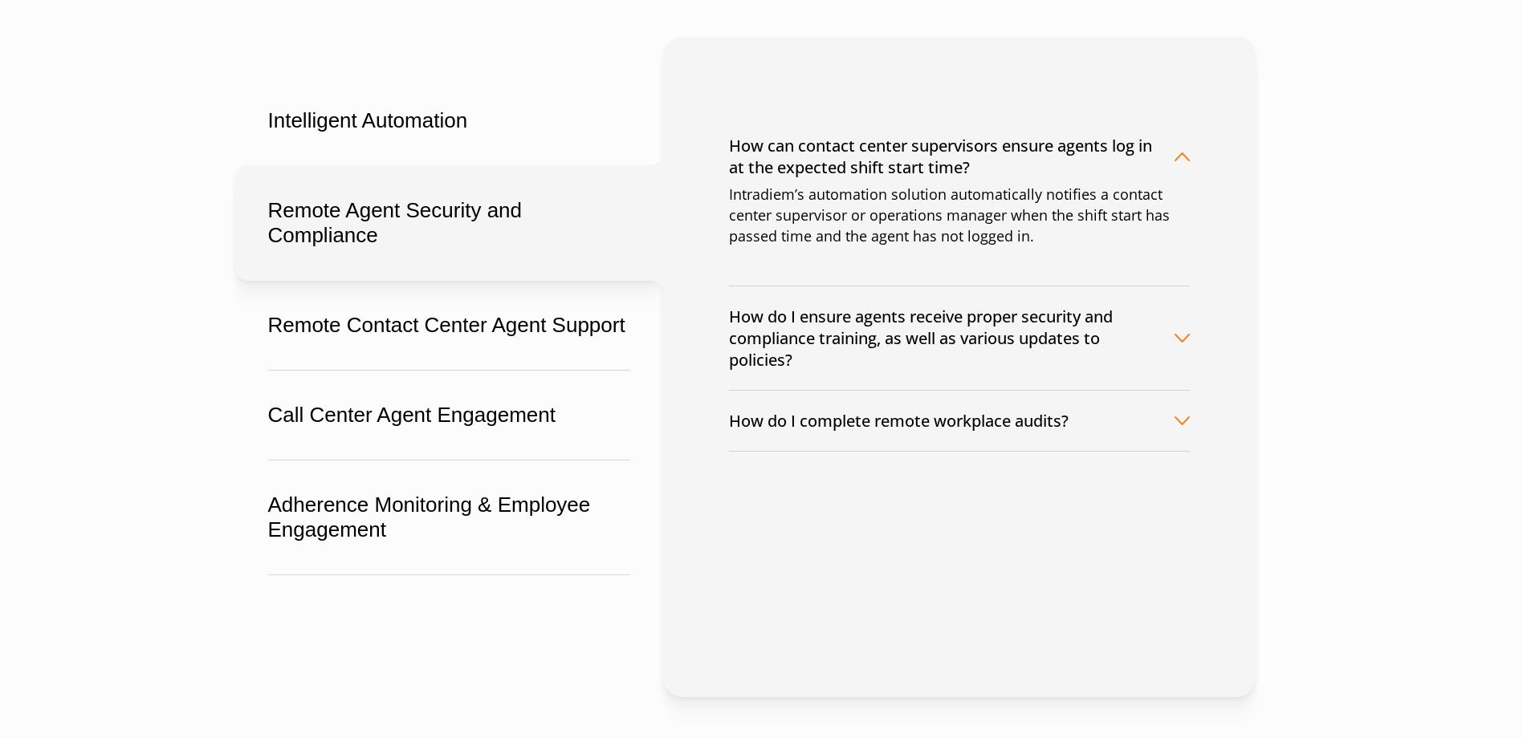
click at [947, 352] on button "How do I ensure agents receive proper security and compliance training, as well…" at bounding box center [959, 339] width 461 height 104
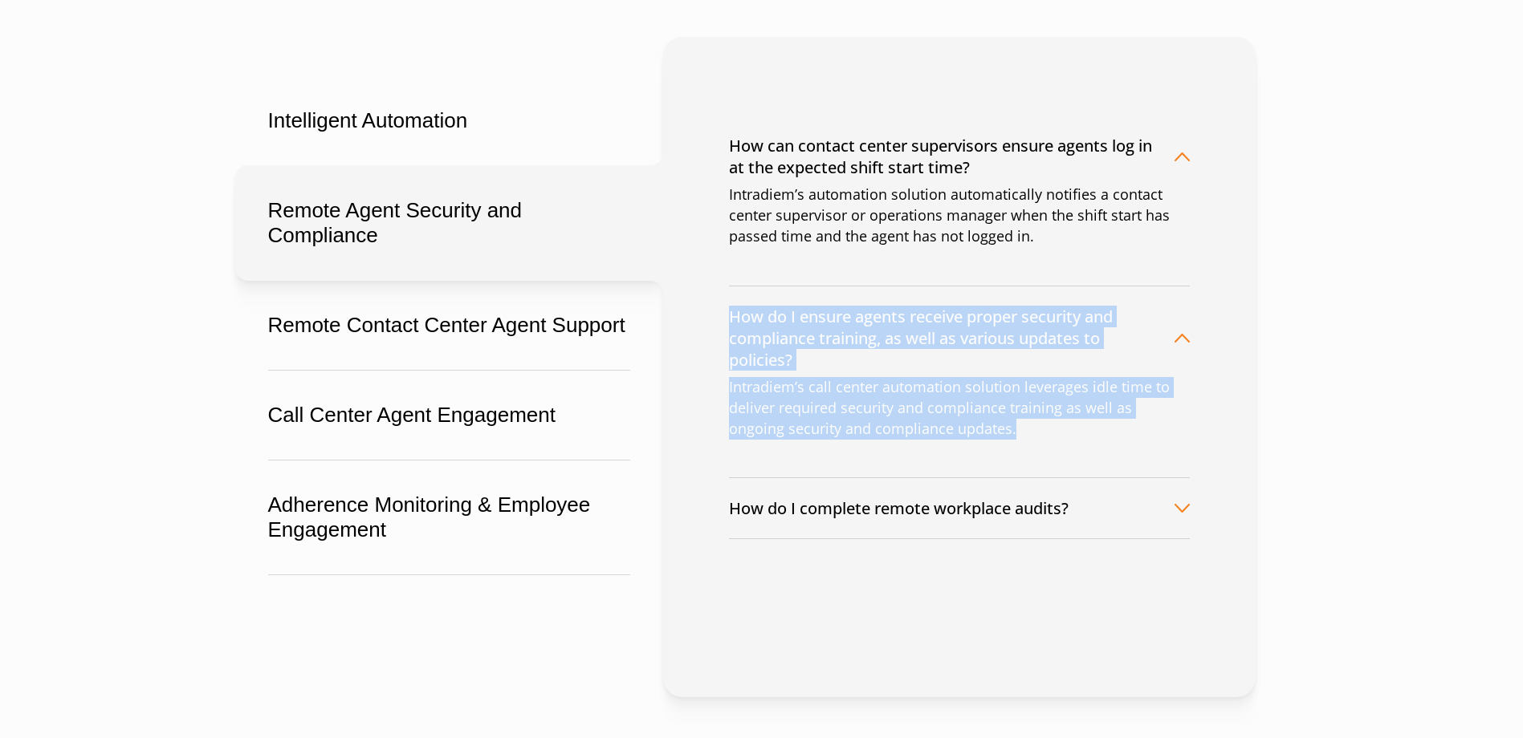
drag, startPoint x: 966, startPoint y: 429, endPoint x: 732, endPoint y: 320, distance: 257.8
click at [732, 320] on li "How do I ensure agents receive proper security and compliance training, as well…" at bounding box center [959, 383] width 461 height 193
click at [829, 506] on button "How do I complete remote workplace audits?" at bounding box center [959, 508] width 461 height 60
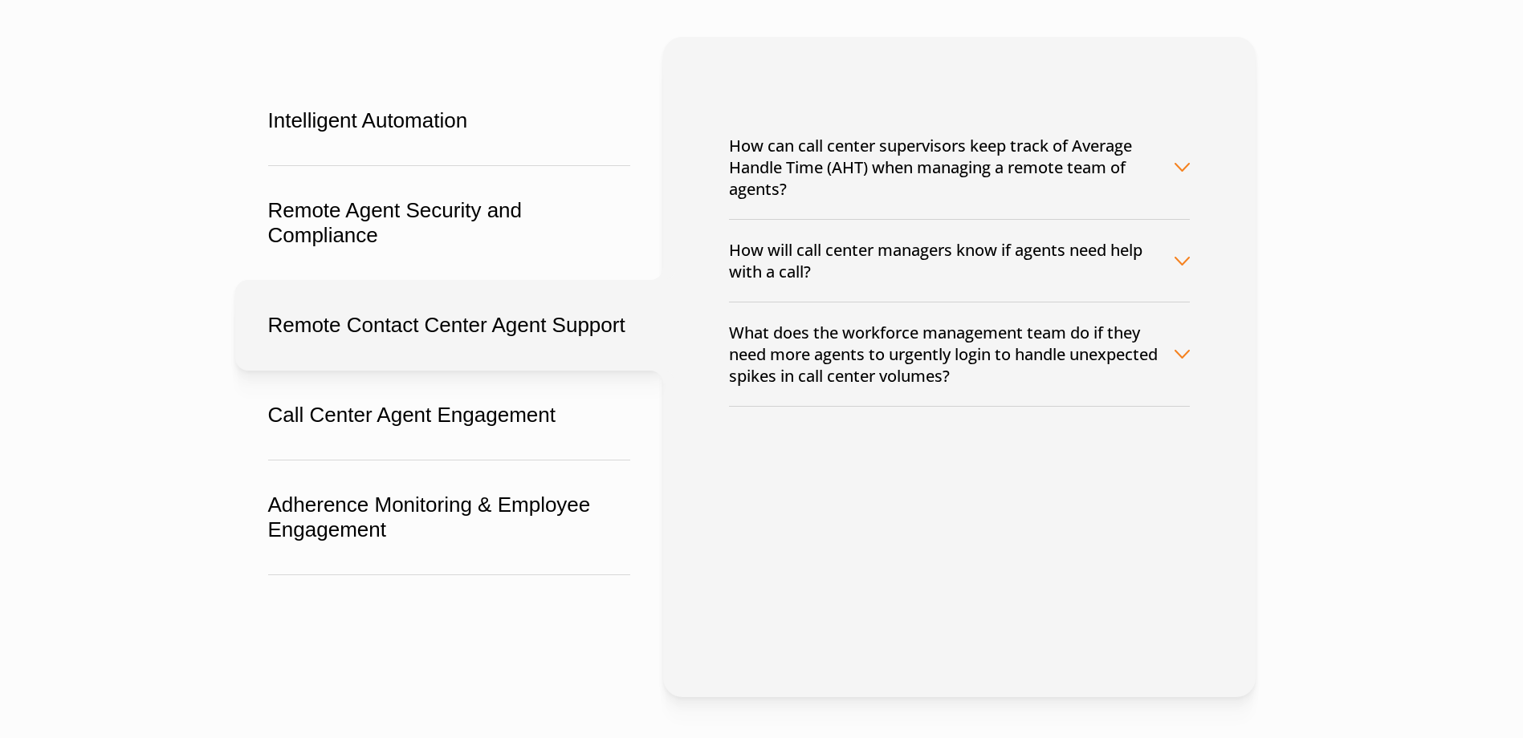
click at [1013, 262] on button "How will call center managers know if agents need help with a call?" at bounding box center [959, 261] width 461 height 82
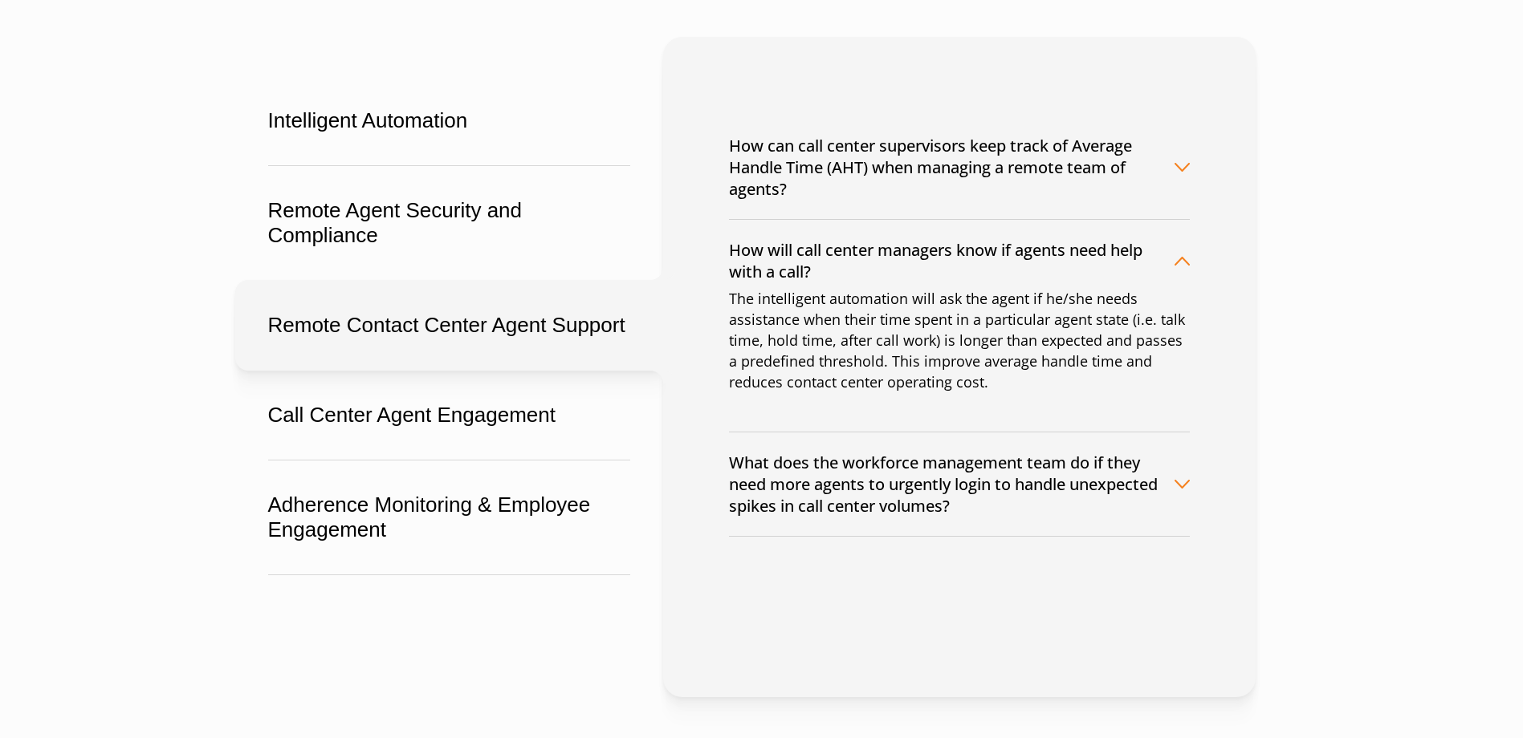
click at [1007, 468] on button "What does the workforce management team do if they need more agents to urgently…" at bounding box center [959, 485] width 461 height 104
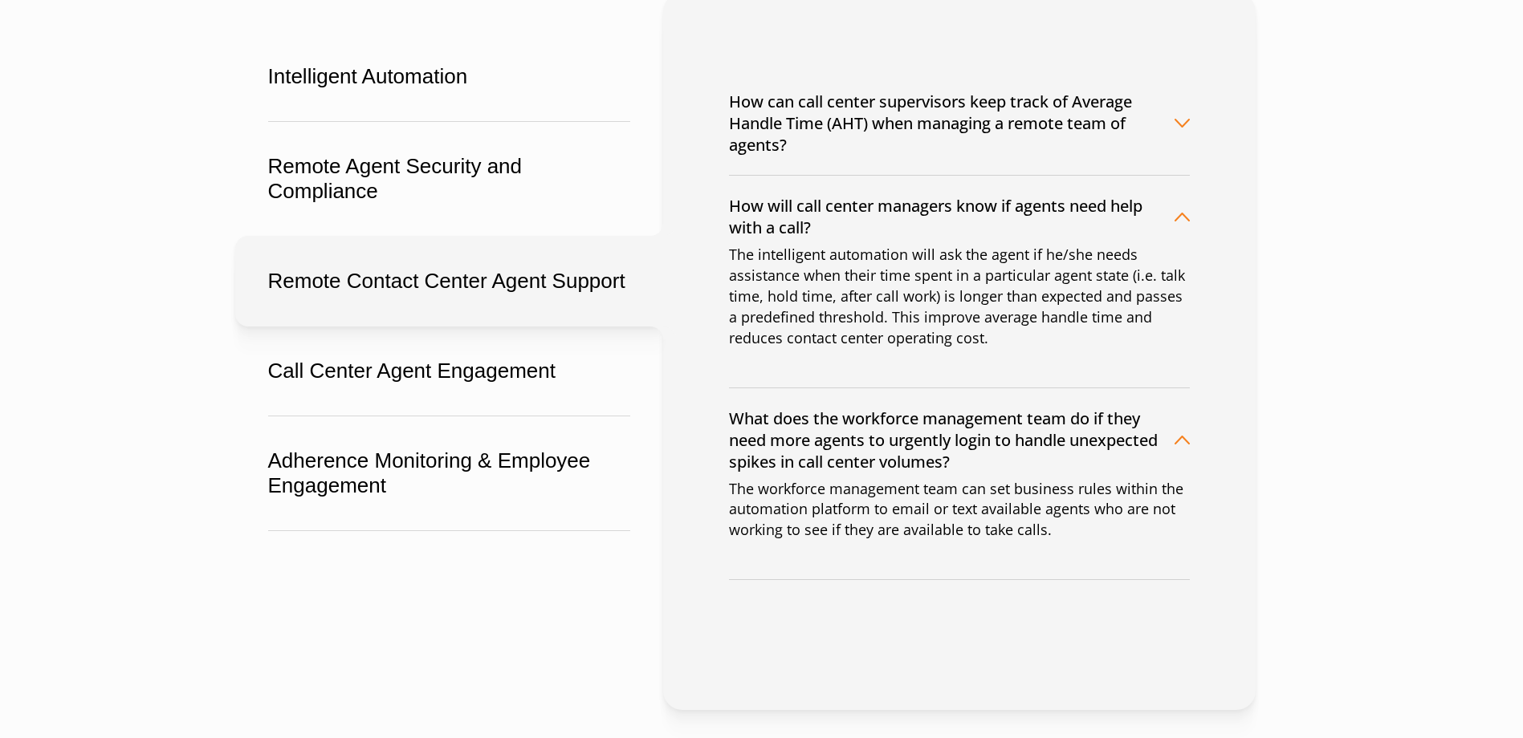
scroll to position [401, 0]
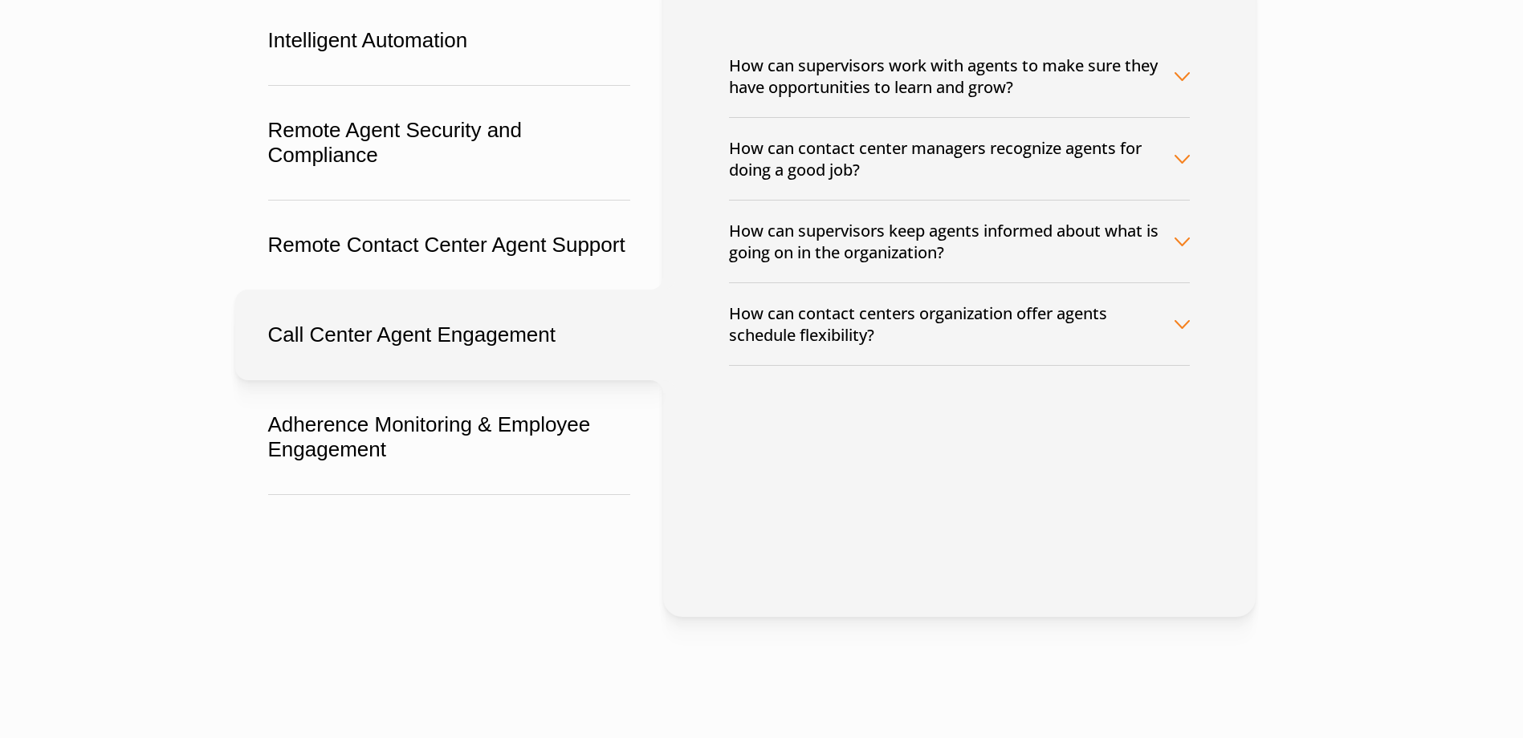
click at [924, 97] on button "How can supervisors work with agents to make sure they have opportunities to le…" at bounding box center [959, 76] width 461 height 82
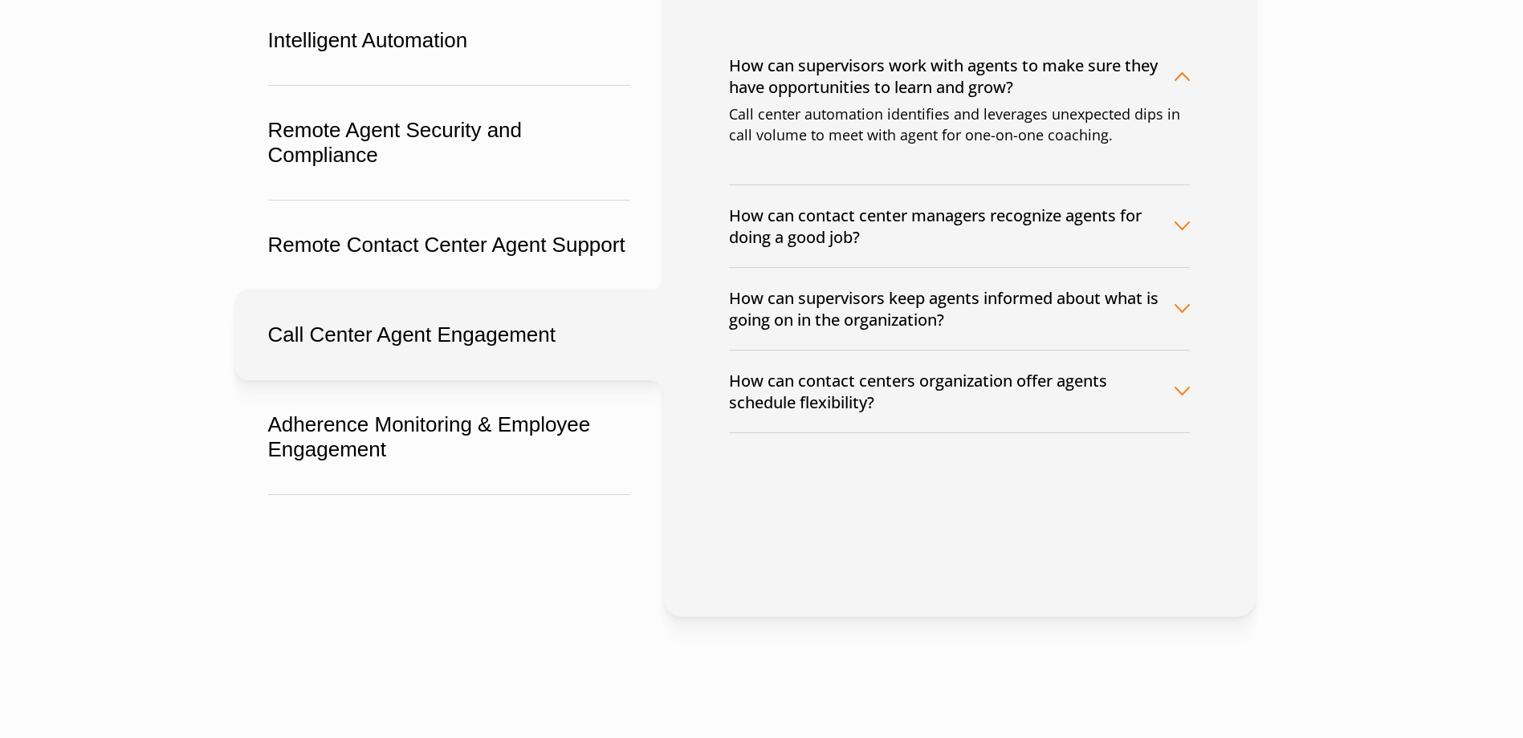
click at [958, 234] on button "How can contact center managers recognize agents for doing a good job?" at bounding box center [959, 226] width 461 height 82
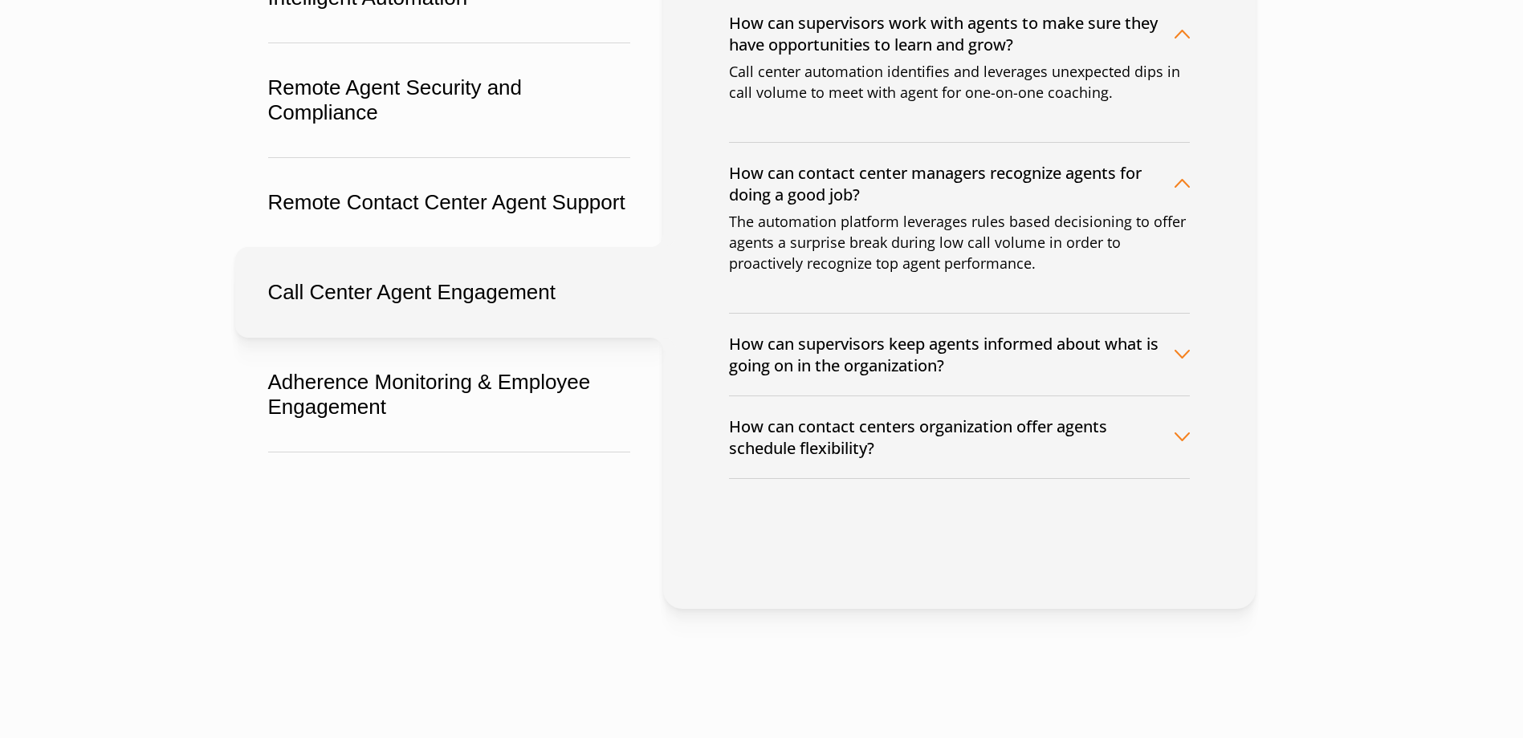
scroll to position [482, 0]
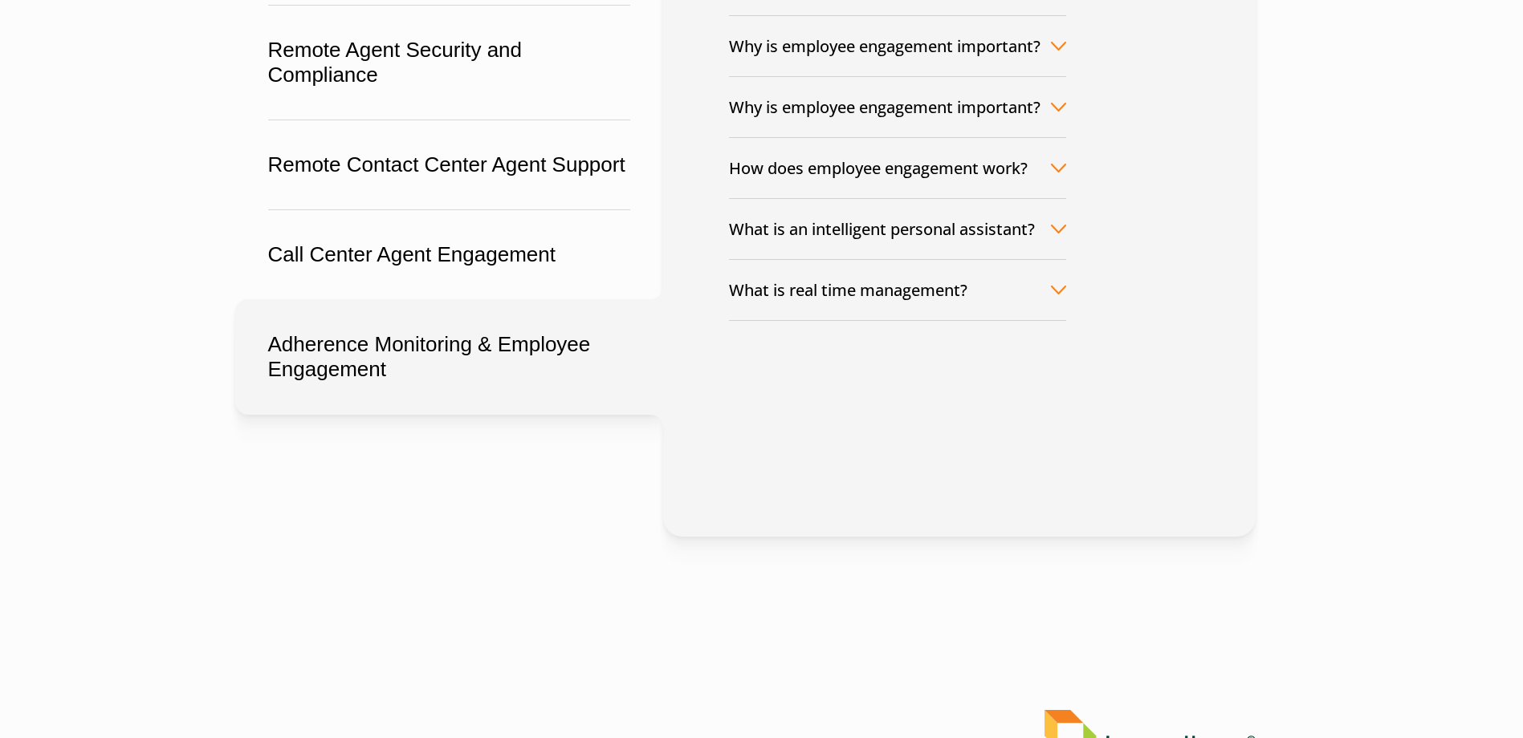
click at [506, 340] on button "Adherence Monitoring & Employee Engagement" at bounding box center [449, 357] width 428 height 116
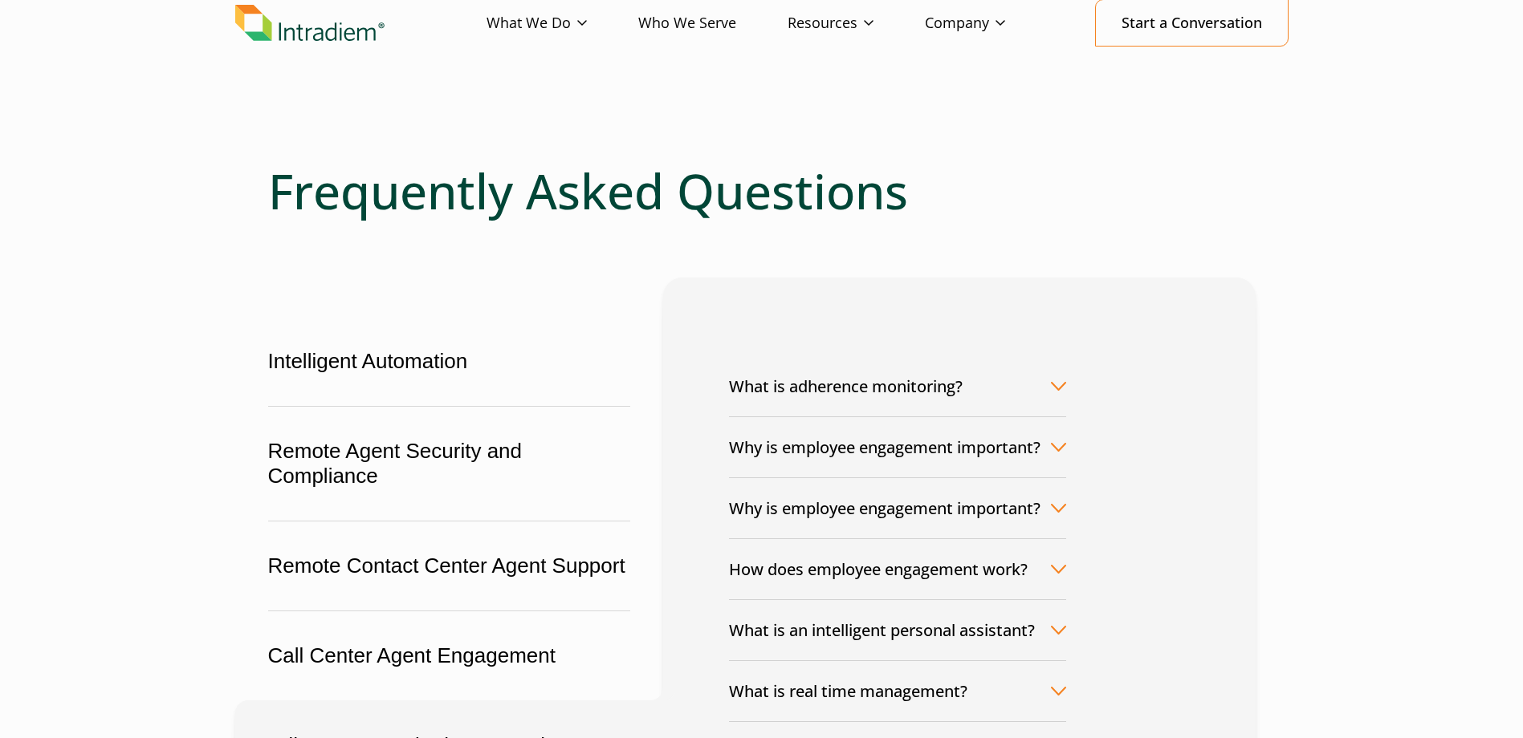
scroll to position [0, 0]
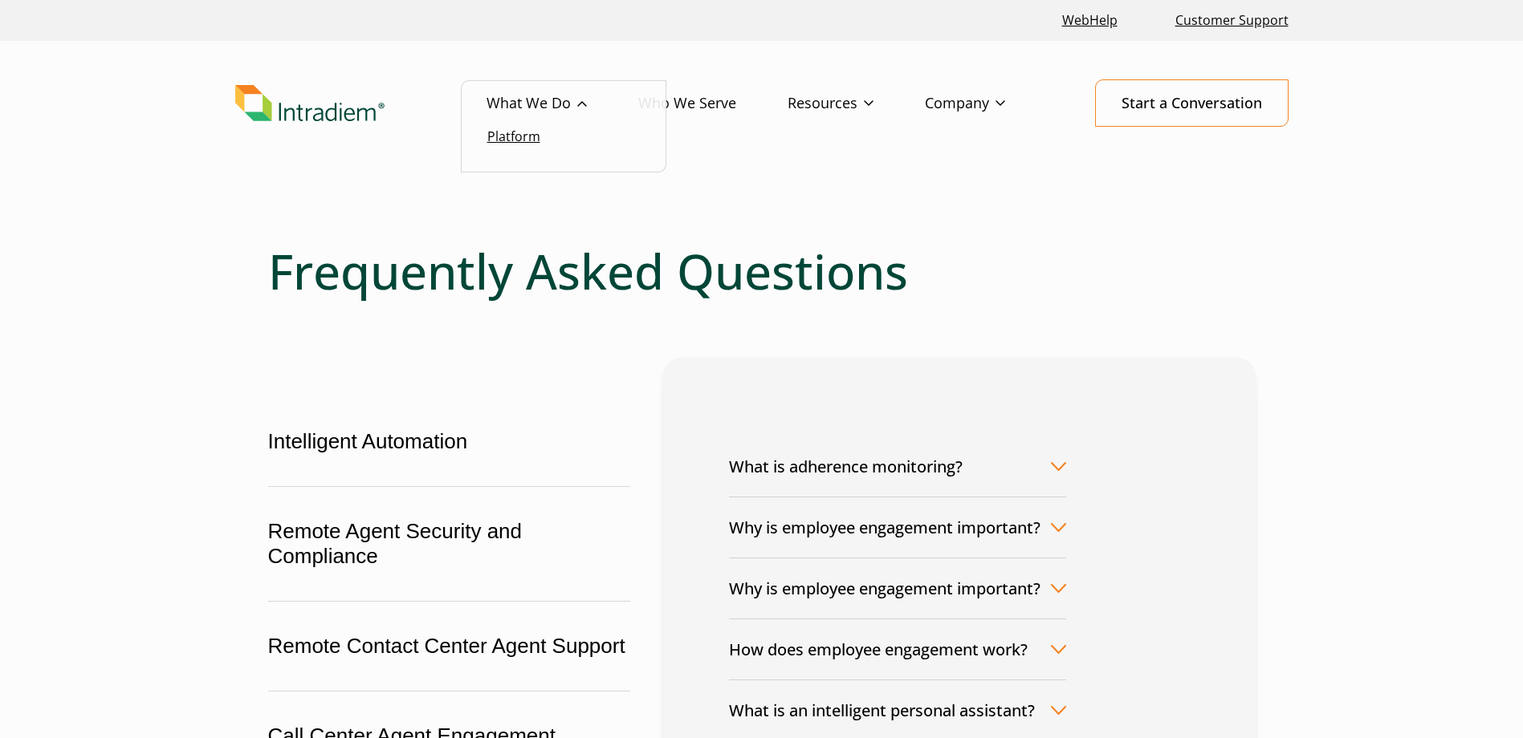
click at [511, 132] on link "Platform" at bounding box center [513, 137] width 53 height 18
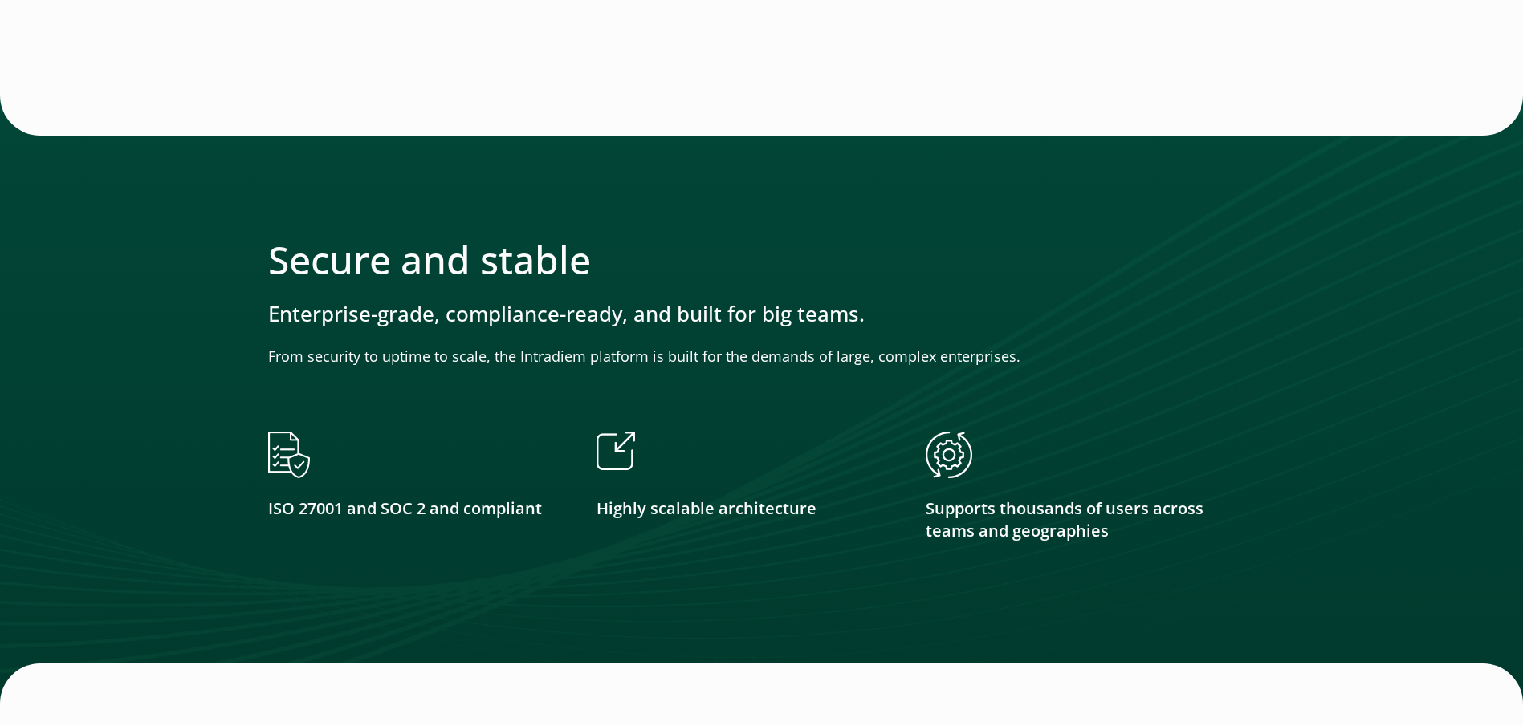
scroll to position [2649, 0]
